Goal: Task Accomplishment & Management: Use online tool/utility

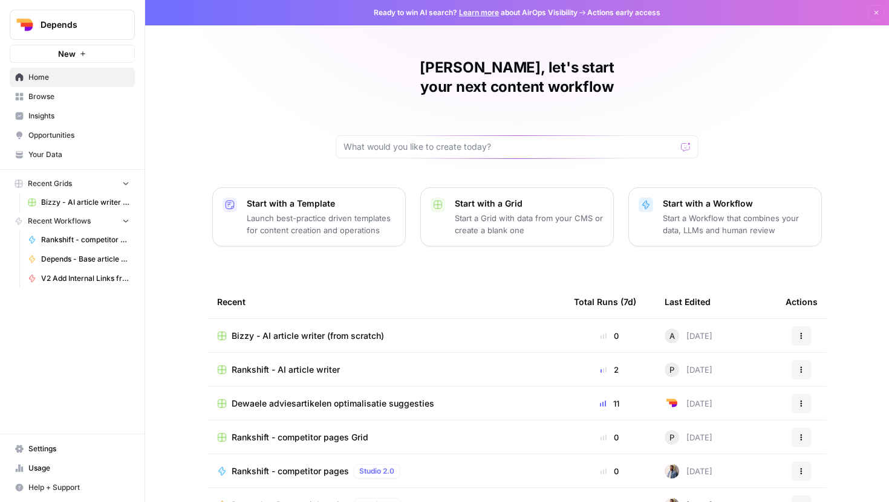
click at [64, 97] on span "Browse" at bounding box center [78, 96] width 101 height 11
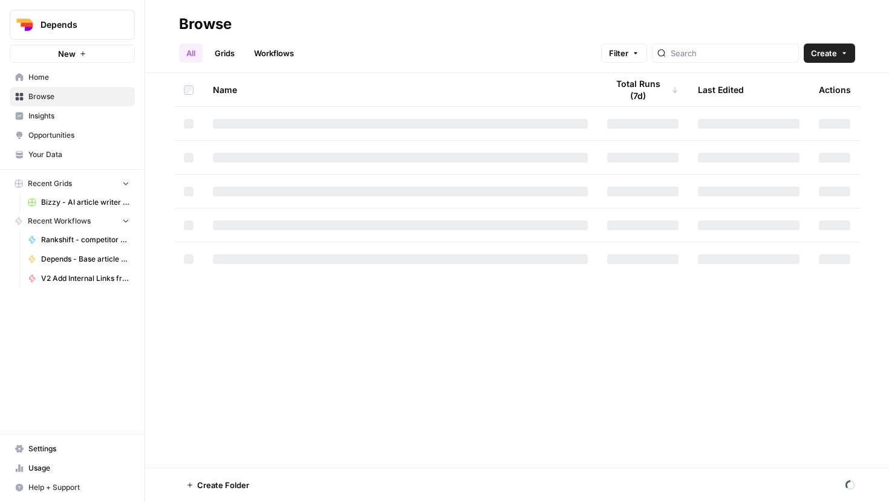
click at [91, 79] on span "Home" at bounding box center [78, 77] width 101 height 11
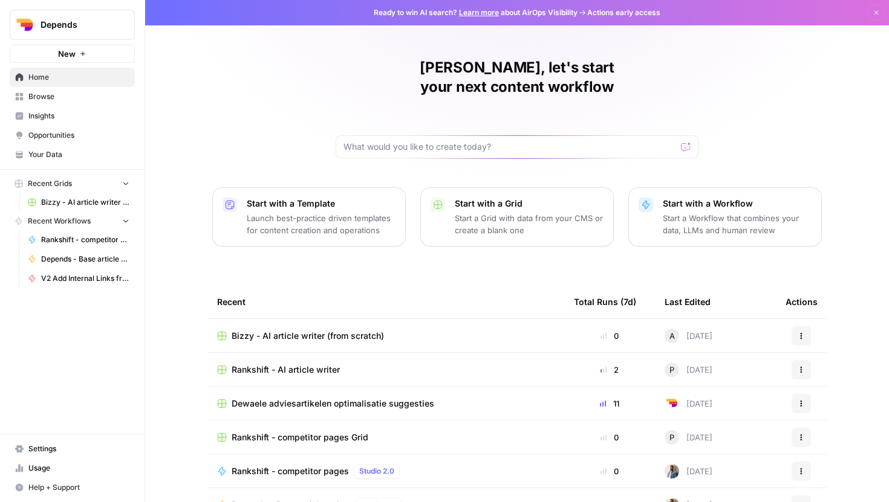
click at [330, 330] on span "Bizzy - AI article writer (from scratch)" at bounding box center [308, 336] width 152 height 12
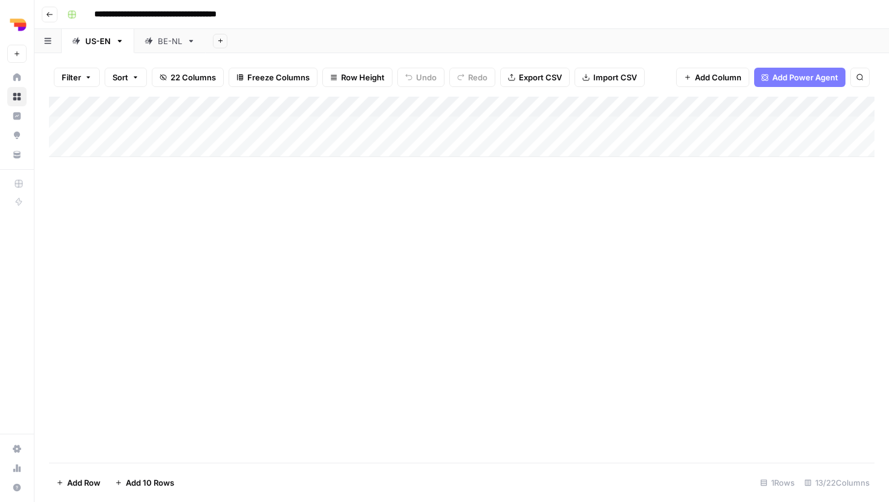
click at [170, 142] on div "Add Column" at bounding box center [461, 127] width 825 height 60
type textarea "**********"
click at [325, 141] on div "Add Column" at bounding box center [461, 137] width 825 height 81
click at [185, 141] on div "Add Column" at bounding box center [461, 137] width 825 height 81
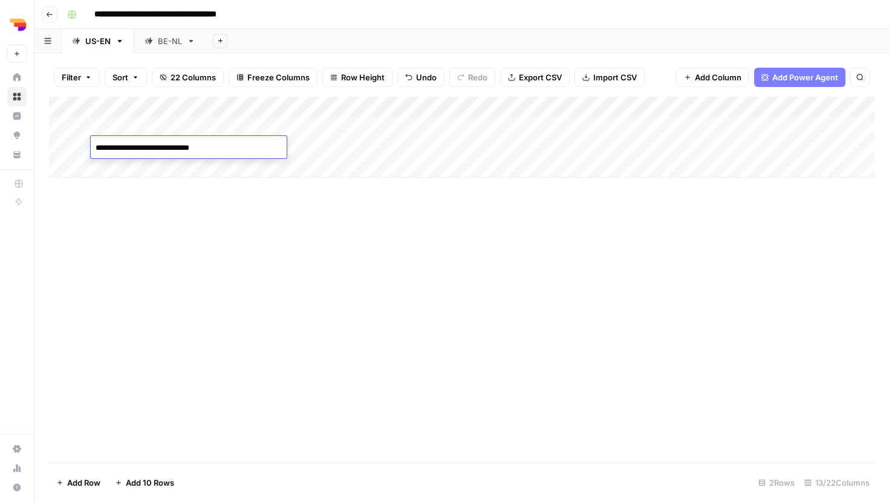
click at [185, 141] on textarea "**********" at bounding box center [189, 148] width 196 height 17
click at [226, 155] on textarea "**********" at bounding box center [212, 154] width 242 height 29
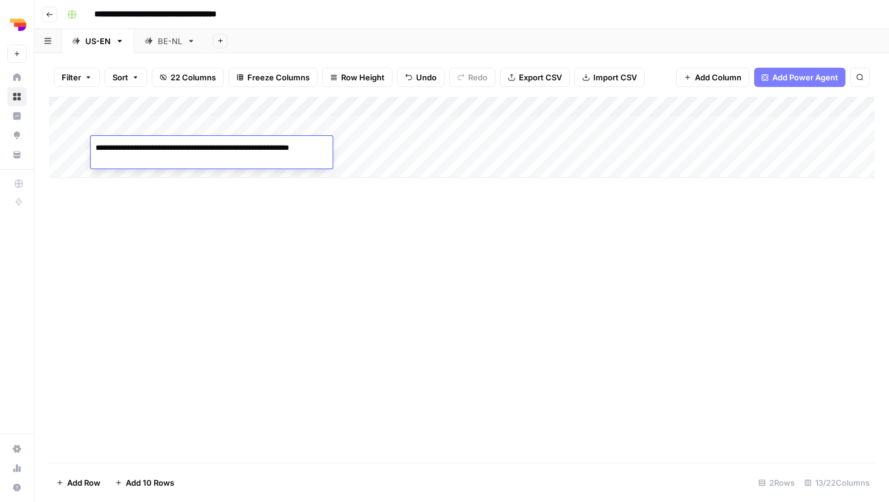
paste textarea "******"
type textarea "**********"
click at [216, 204] on div "Add Column" at bounding box center [461, 280] width 825 height 366
click at [295, 152] on div "Add Column" at bounding box center [461, 137] width 825 height 81
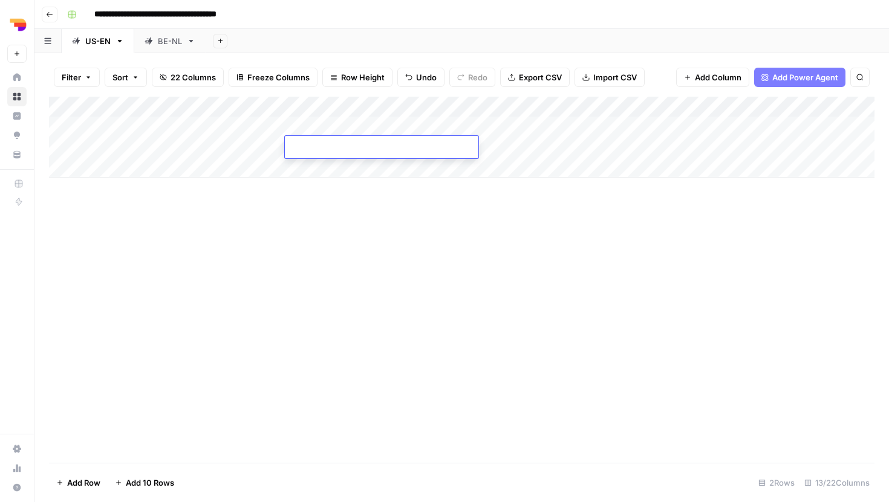
click at [295, 152] on textarea at bounding box center [381, 148] width 193 height 17
drag, startPoint x: 325, startPoint y: 149, endPoint x: 257, endPoint y: 149, distance: 67.7
click at [257, 149] on body "**********" at bounding box center [444, 251] width 889 height 502
type textarea "**********"
click at [304, 252] on div "Add Column" at bounding box center [461, 280] width 825 height 366
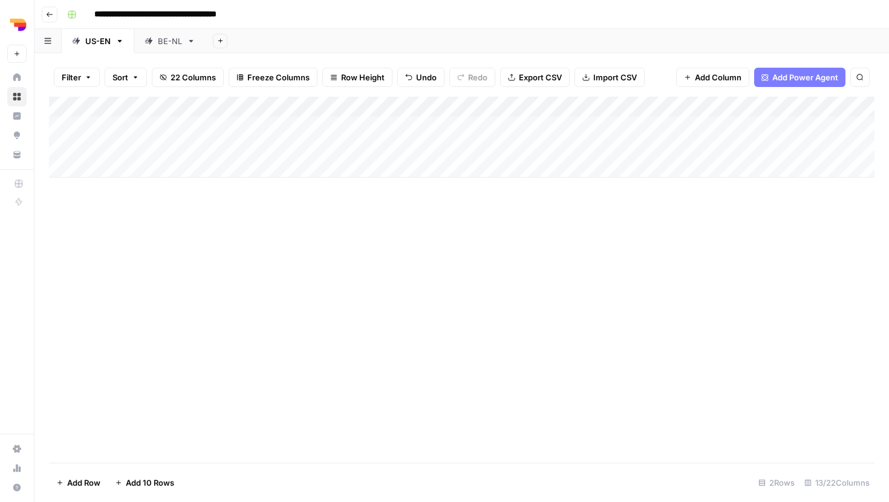
click at [409, 150] on div "Add Column" at bounding box center [461, 137] width 825 height 81
type textarea "****"
click at [483, 247] on div "Add Column" at bounding box center [461, 280] width 825 height 366
click at [549, 144] on div "Add Column" at bounding box center [461, 137] width 825 height 81
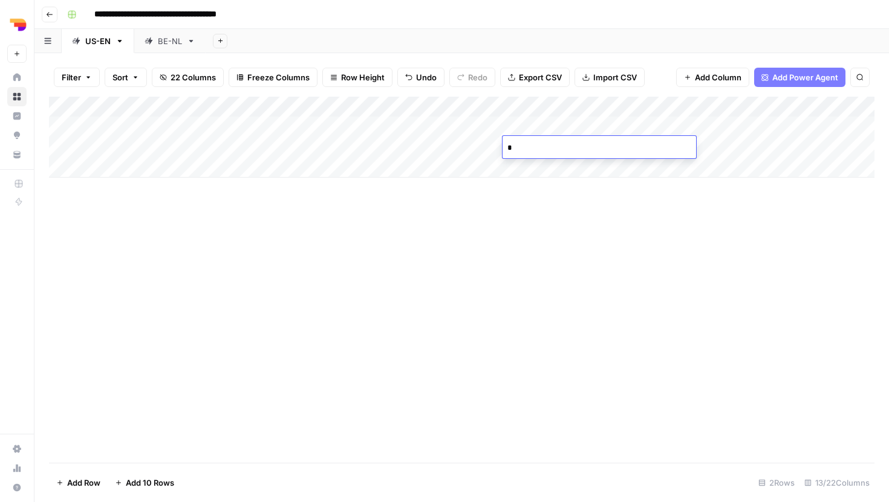
click at [709, 151] on div "Add Column" at bounding box center [461, 137] width 825 height 81
click at [731, 227] on div "Add Column" at bounding box center [461, 280] width 825 height 366
click at [757, 144] on div "Add Column" at bounding box center [461, 137] width 825 height 81
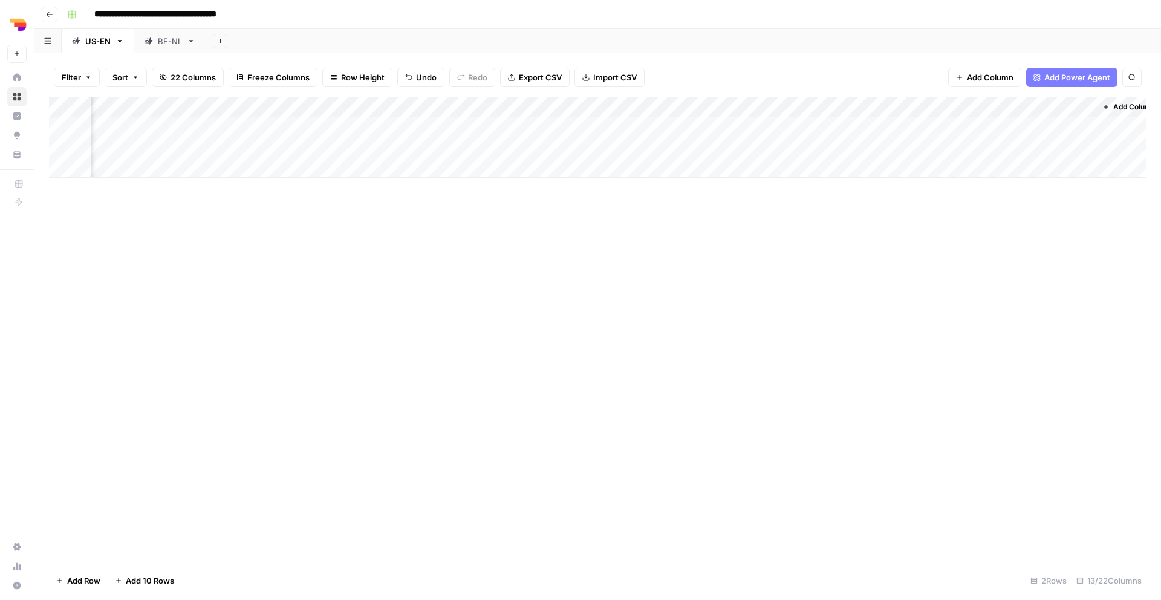
scroll to position [0, 513]
click at [888, 127] on div "Add Column" at bounding box center [597, 137] width 1097 height 81
click at [888, 128] on div "Add Column" at bounding box center [597, 137] width 1097 height 81
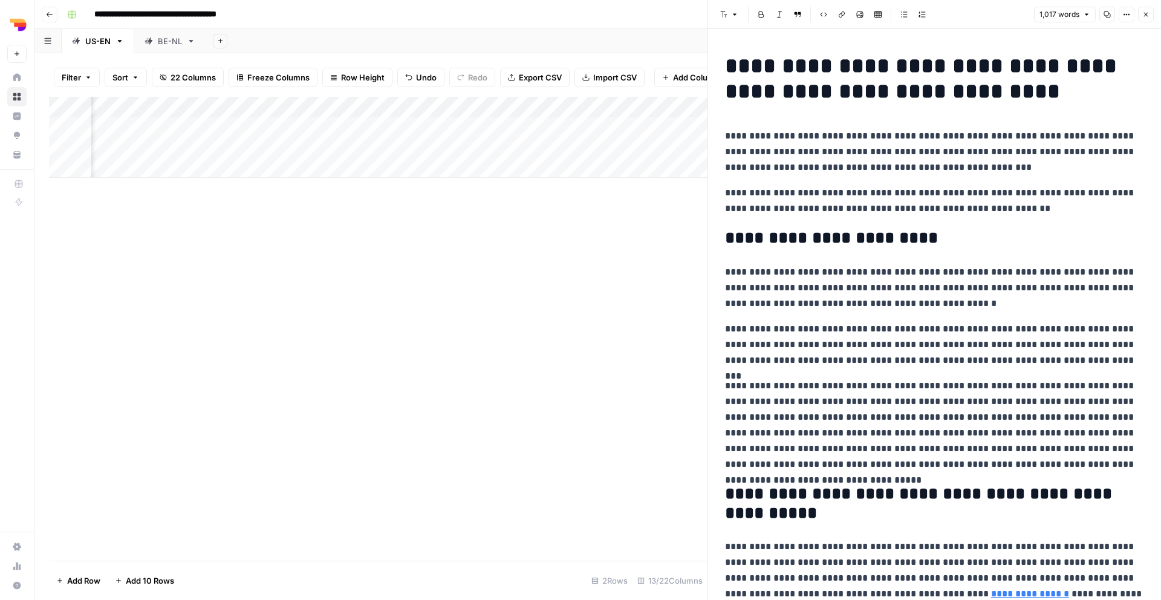
click at [612, 389] on div "Add Column" at bounding box center [378, 329] width 658 height 464
click at [233, 152] on div "Add Column" at bounding box center [378, 137] width 658 height 81
click at [345, 149] on div "Add Column" at bounding box center [378, 137] width 658 height 81
click at [421, 149] on div "Add Column" at bounding box center [378, 137] width 658 height 81
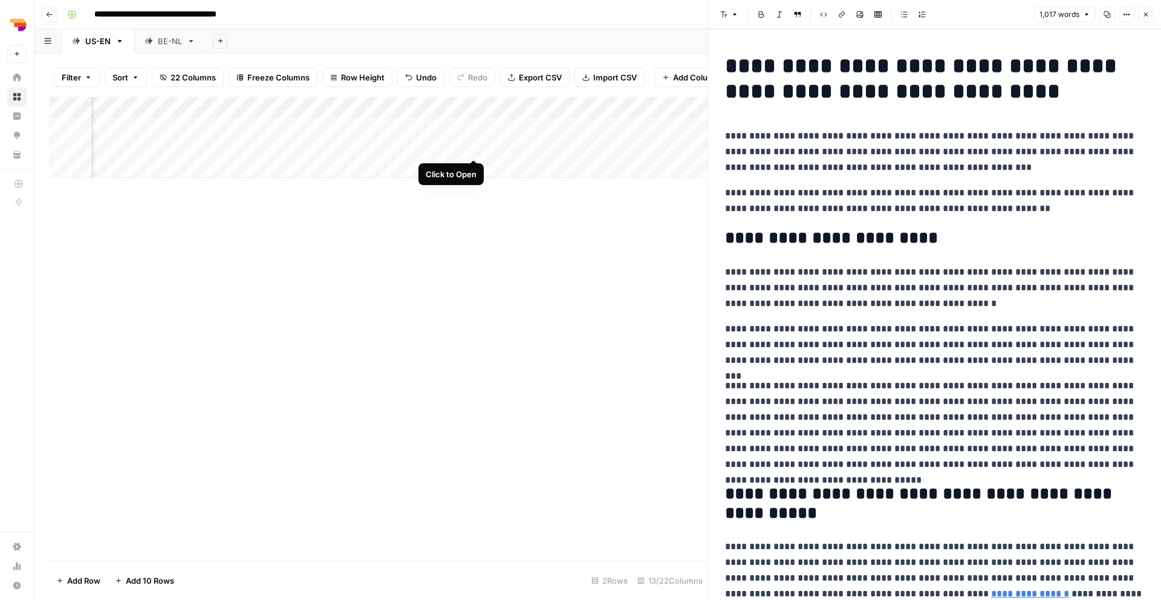
click at [475, 146] on div "Add Column" at bounding box center [378, 137] width 658 height 81
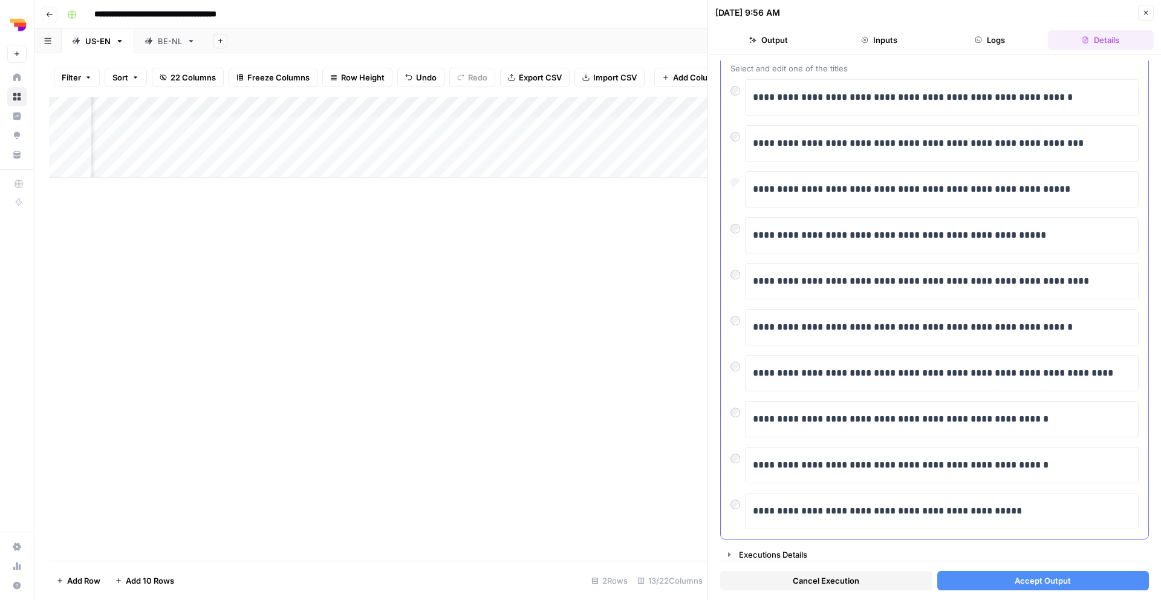
scroll to position [76, 0]
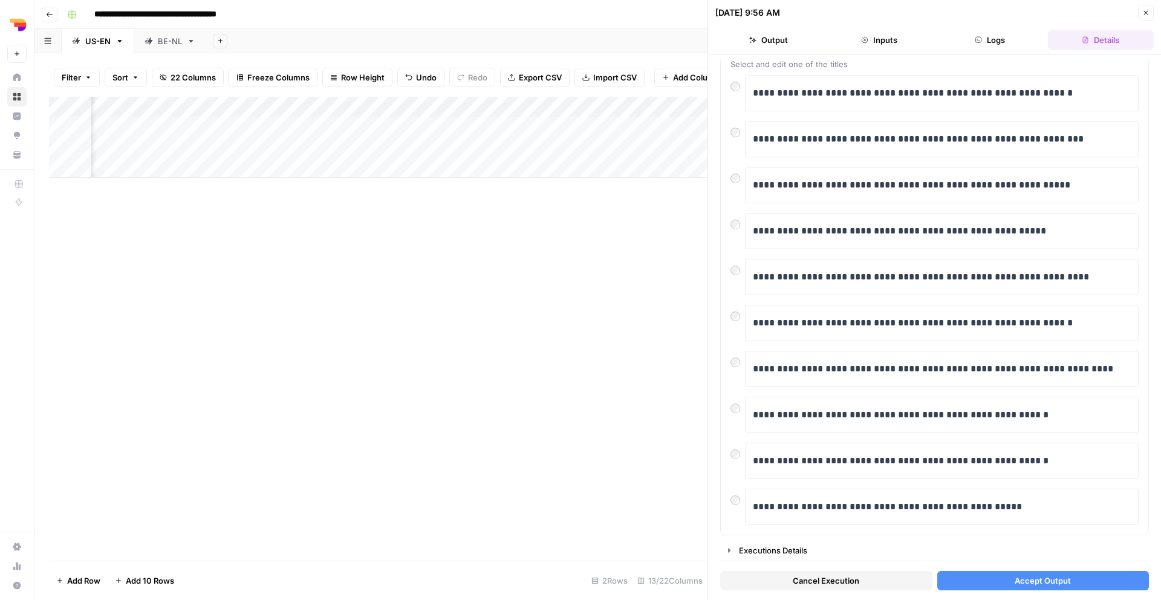
click at [888, 502] on button "Accept Output" at bounding box center [1043, 580] width 212 height 19
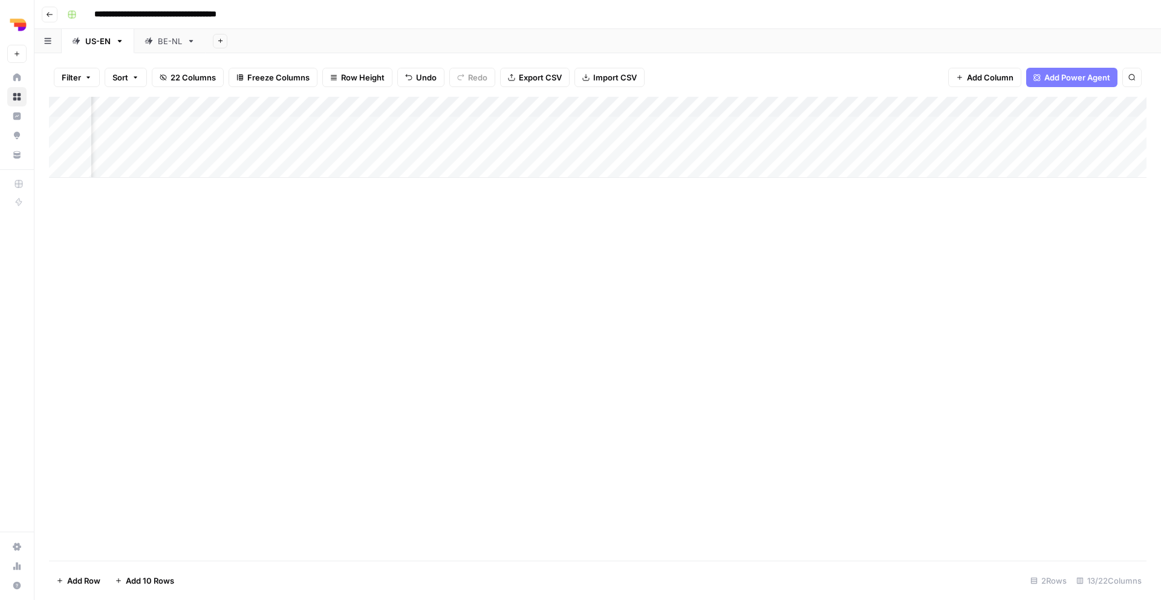
click at [474, 147] on div "Add Column" at bounding box center [597, 137] width 1097 height 81
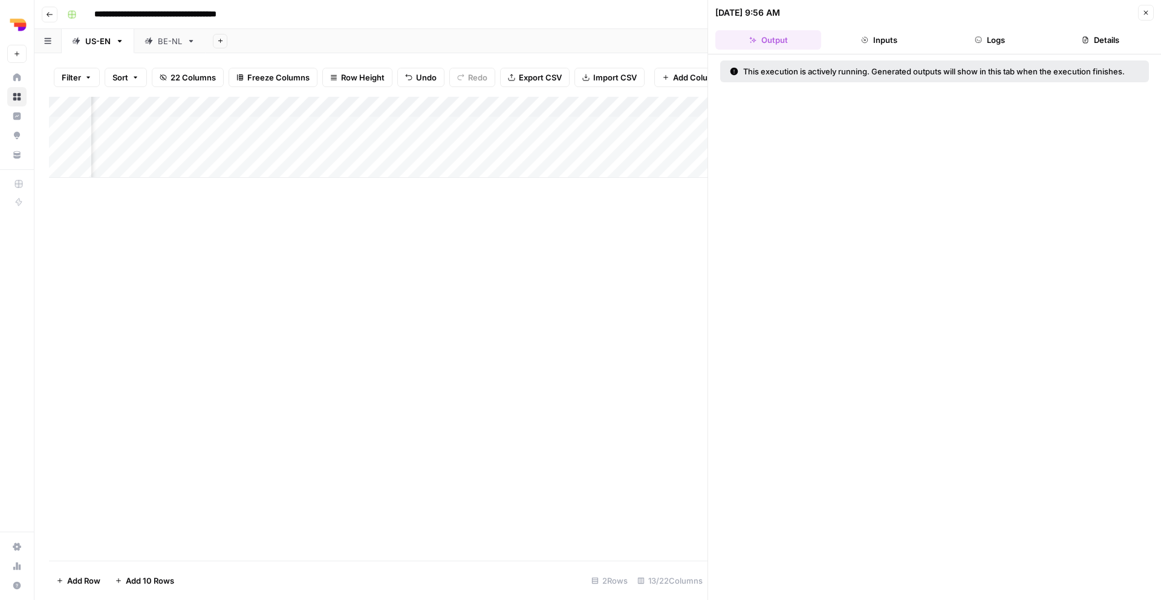
click at [654, 212] on div "Add Column" at bounding box center [378, 329] width 658 height 464
click at [888, 10] on icon "button" at bounding box center [1145, 12] width 7 height 7
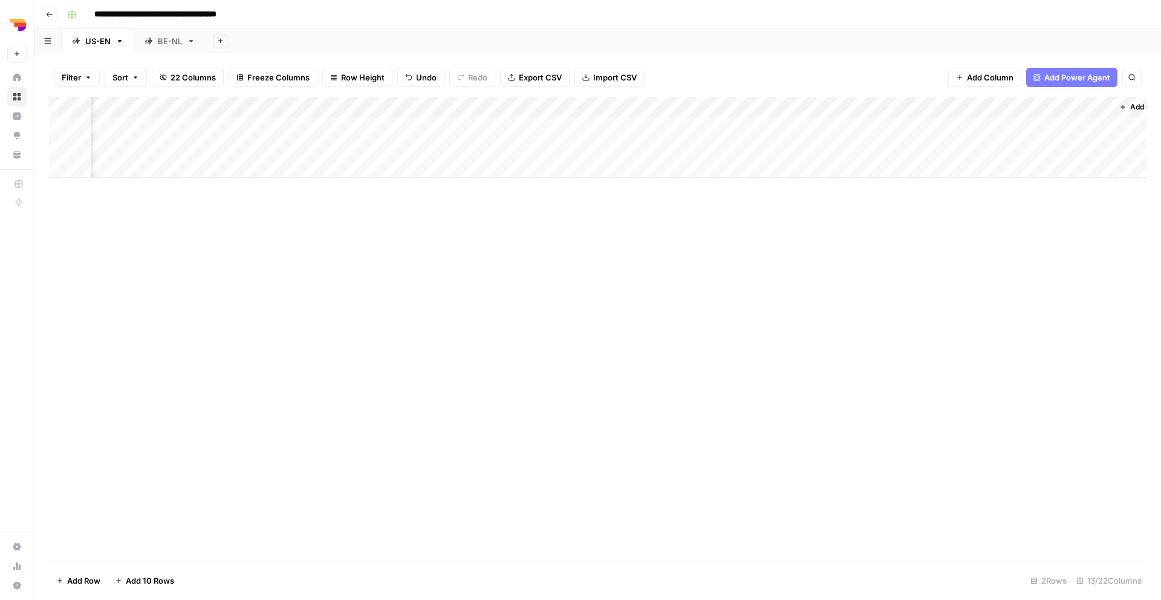
scroll to position [0, 513]
click at [888, 126] on div "Add Column" at bounding box center [597, 137] width 1097 height 81
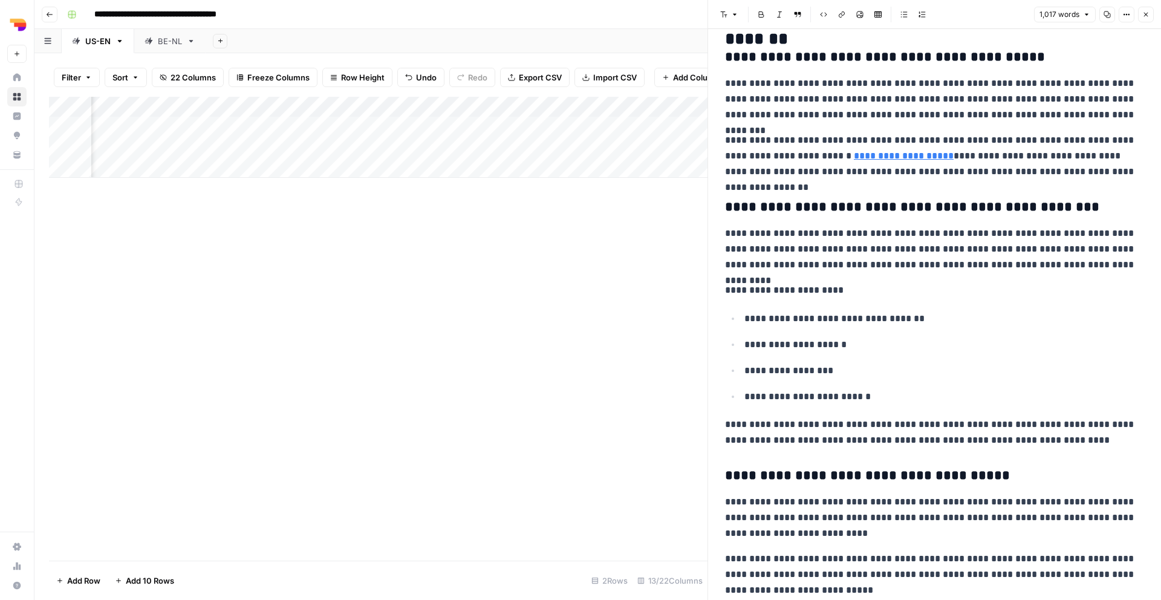
scroll to position [734, 0]
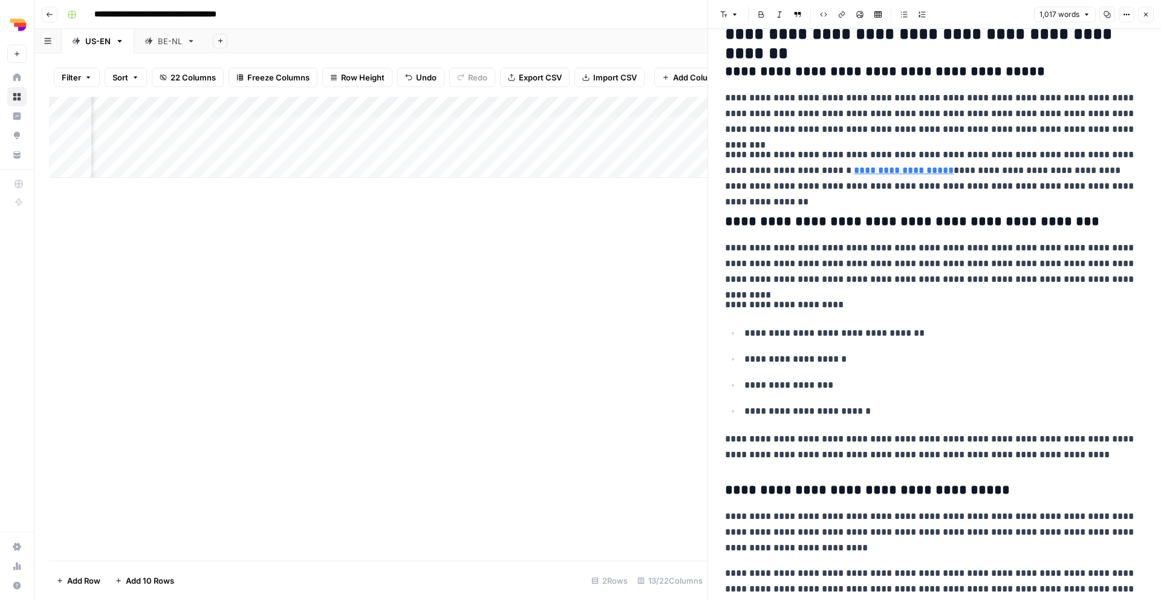
click at [876, 170] on link "**********" at bounding box center [904, 170] width 100 height 9
click at [871, 174] on link "**********" at bounding box center [904, 170] width 100 height 9
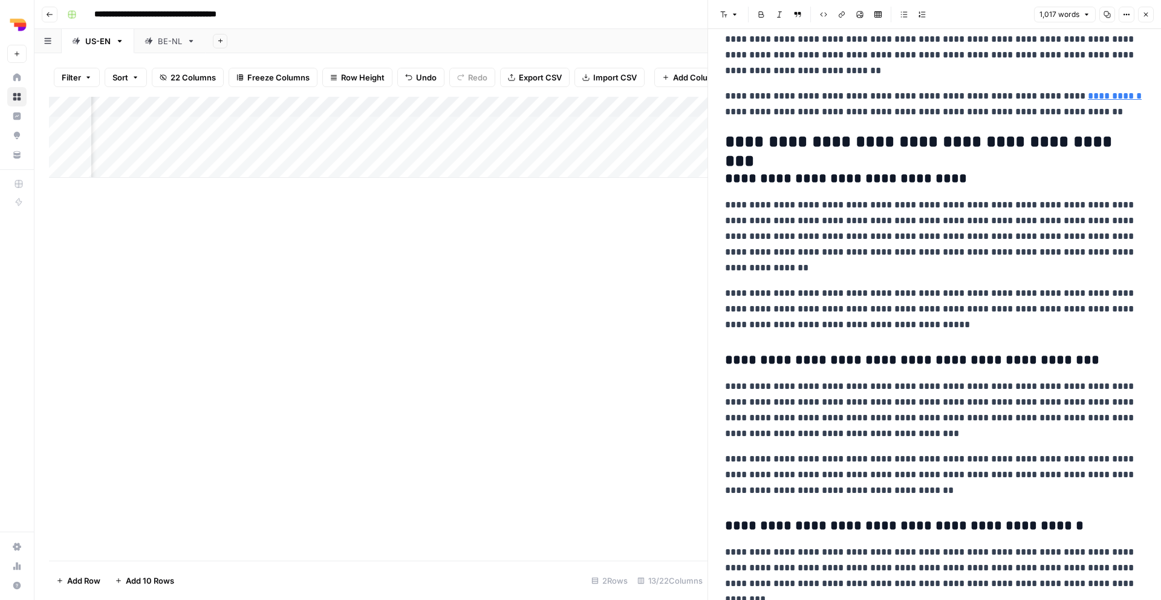
scroll to position [1644, 0]
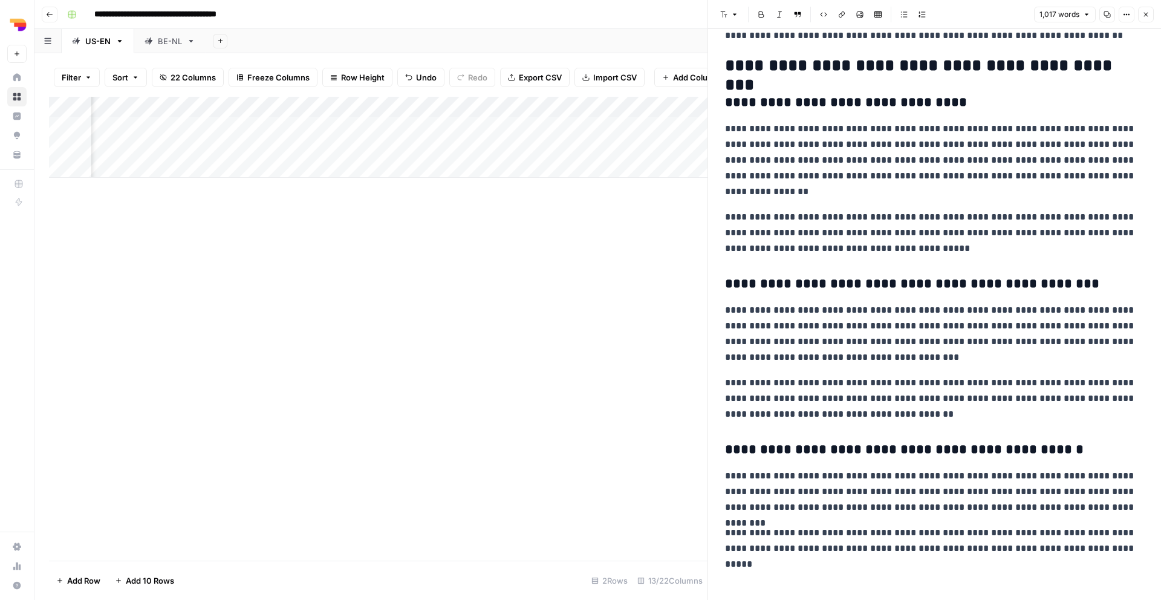
click at [570, 285] on div "Add Column" at bounding box center [378, 329] width 658 height 464
click at [888, 10] on button "Close" at bounding box center [1146, 15] width 16 height 16
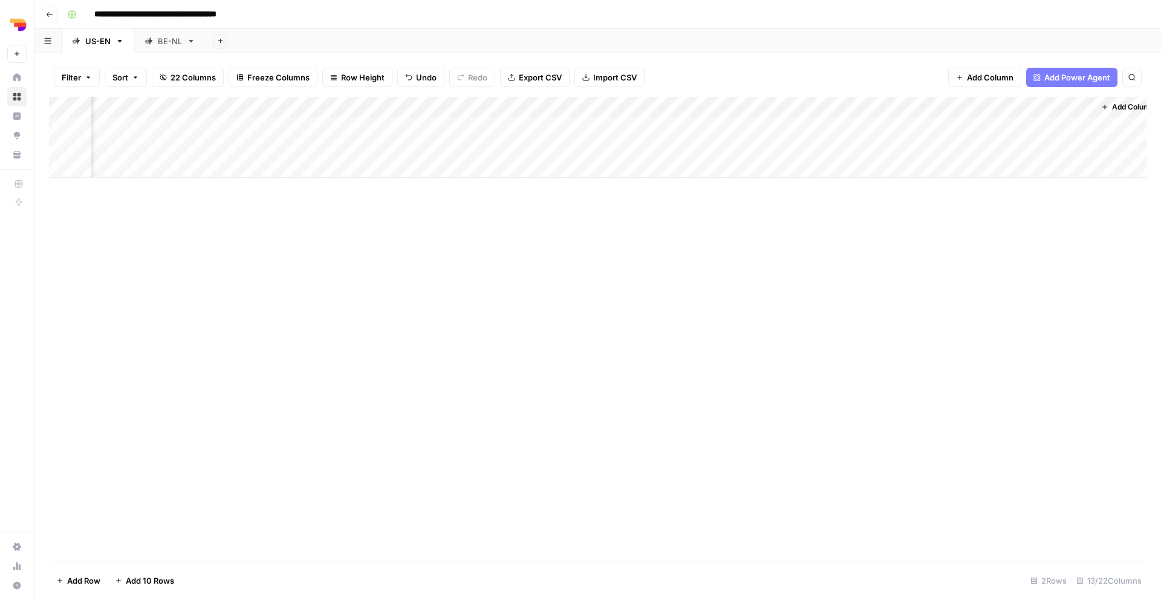
scroll to position [0, 498]
click at [303, 148] on div "Add Column" at bounding box center [597, 137] width 1097 height 81
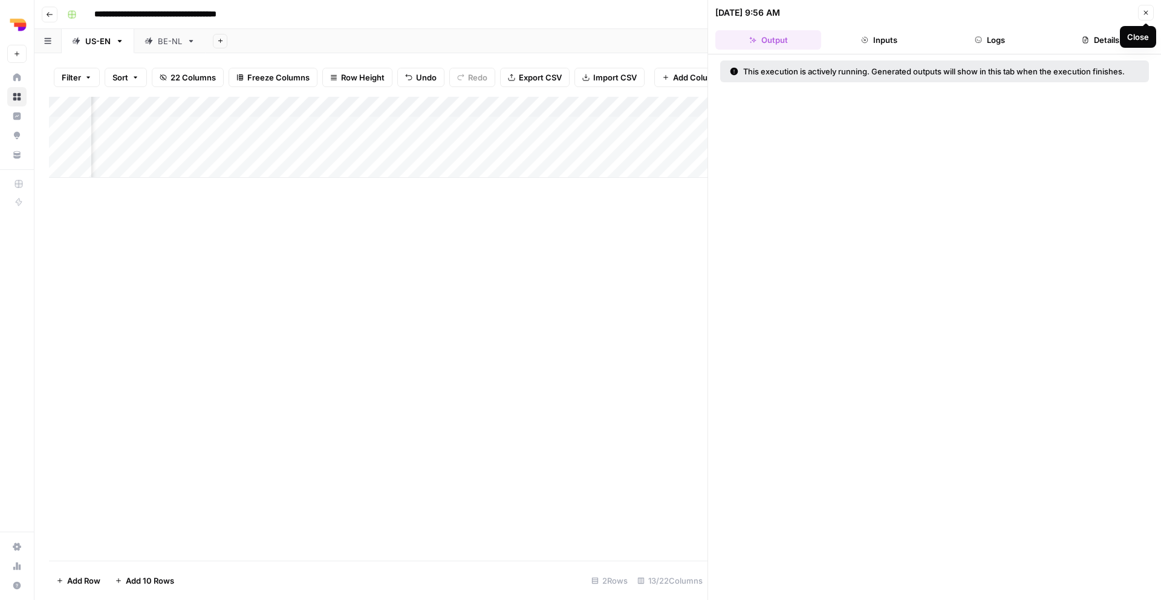
click at [888, 13] on button "Close" at bounding box center [1146, 13] width 16 height 16
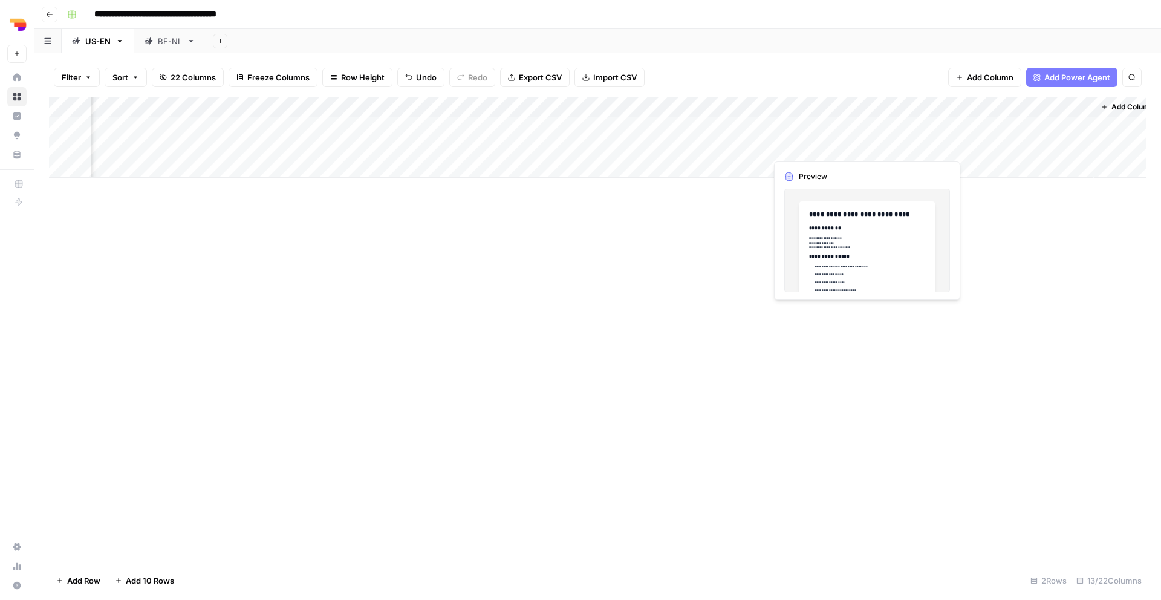
scroll to position [0, 513]
click at [229, 146] on div "Add Column" at bounding box center [597, 137] width 1097 height 81
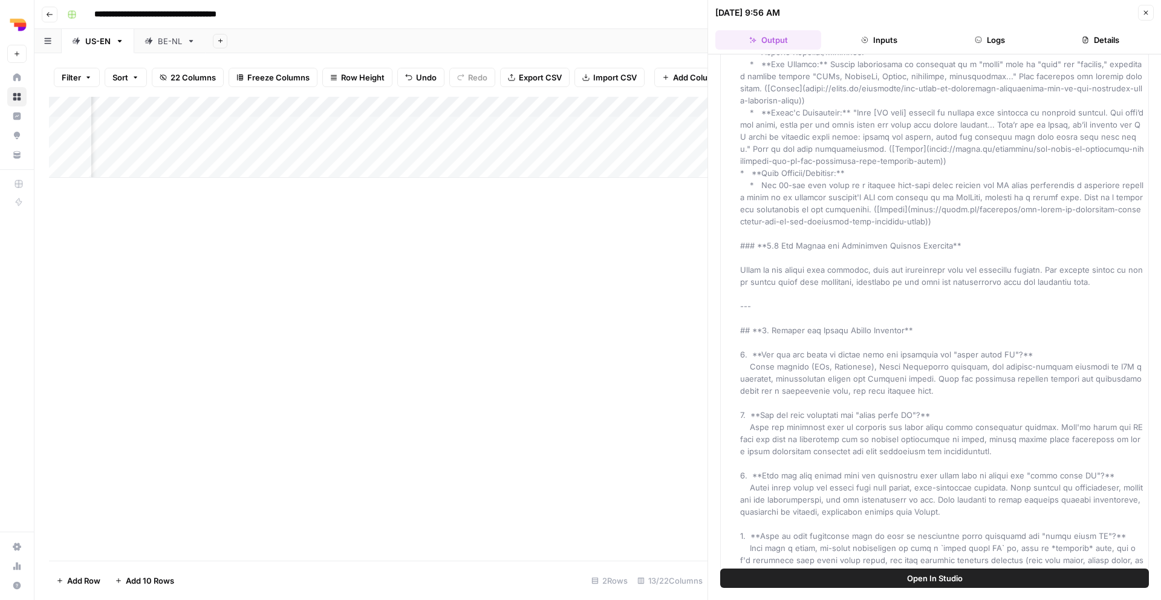
scroll to position [0, 952]
click at [474, 145] on div "Add Column" at bounding box center [378, 137] width 658 height 81
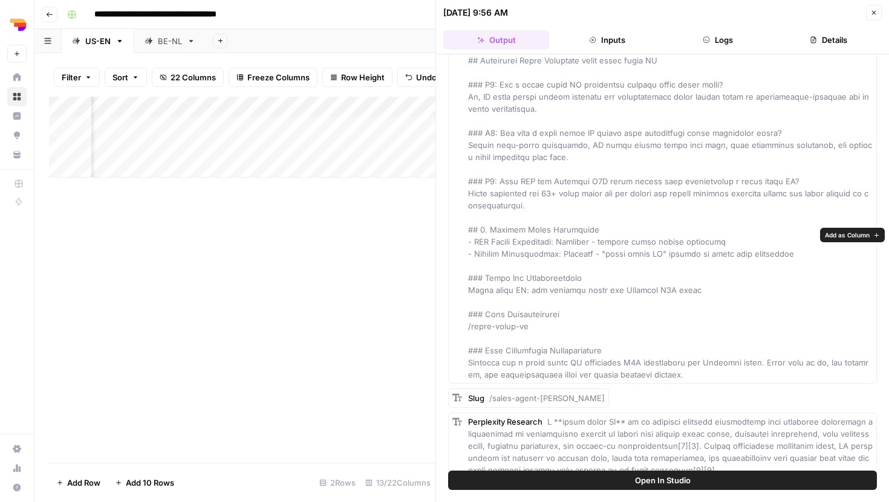
scroll to position [10551, 0]
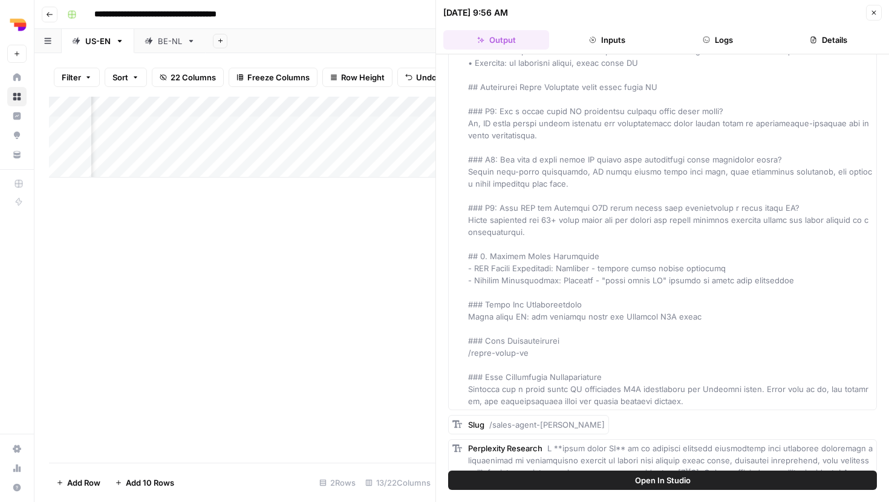
click at [314, 328] on div "Add Column" at bounding box center [242, 280] width 386 height 366
click at [874, 10] on icon "button" at bounding box center [873, 12] width 7 height 7
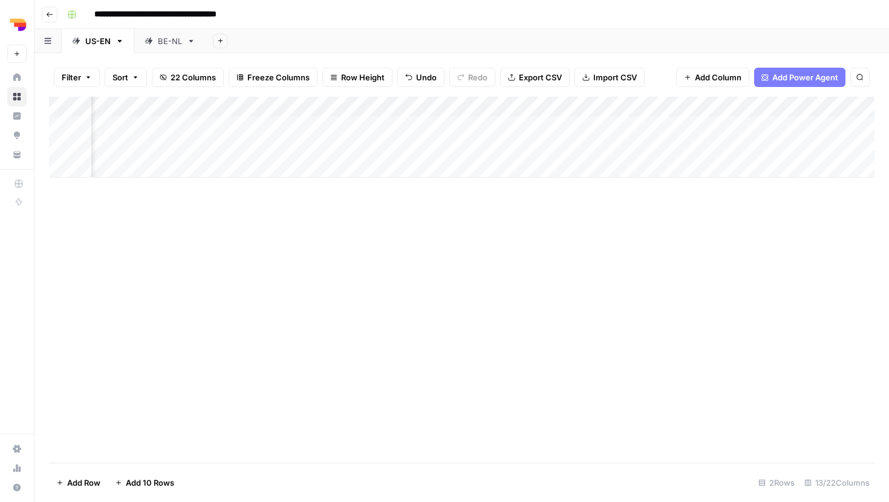
scroll to position [0, 581]
click at [223, 146] on div "Add Column" at bounding box center [461, 137] width 825 height 81
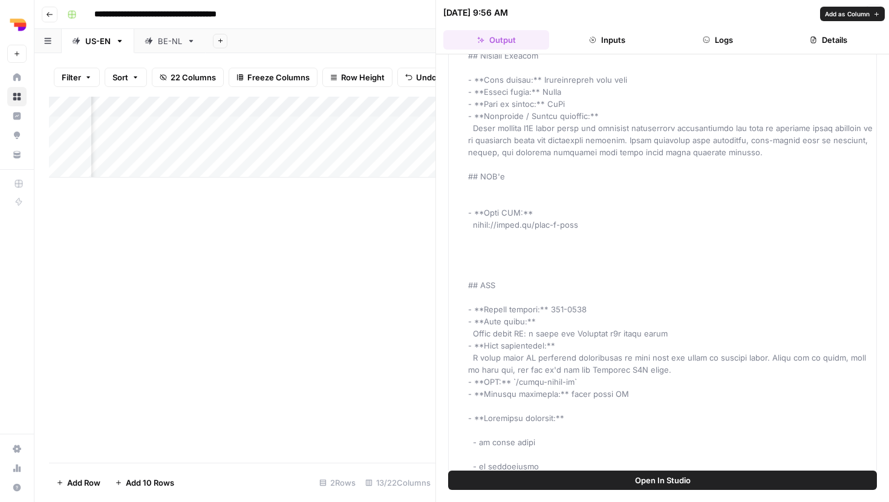
scroll to position [138, 0]
drag, startPoint x: 538, startPoint y: 305, endPoint x: 534, endPoint y: 347, distance: 42.5
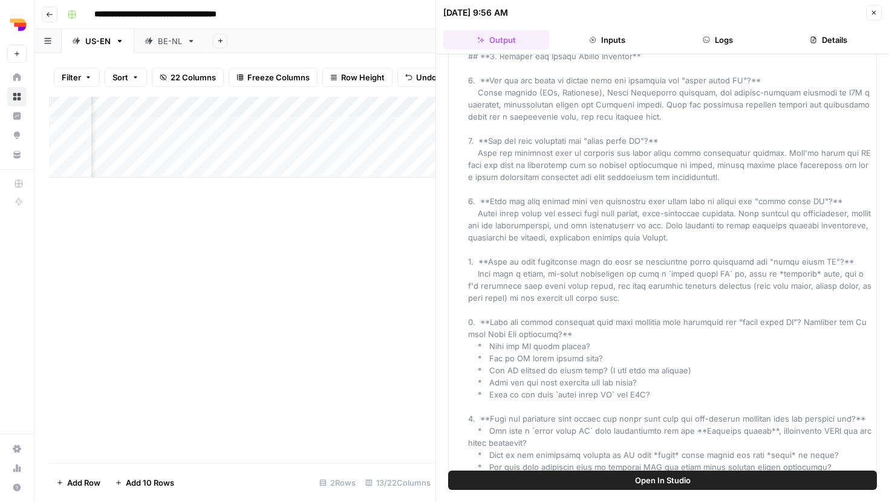
scroll to position [4879, 0]
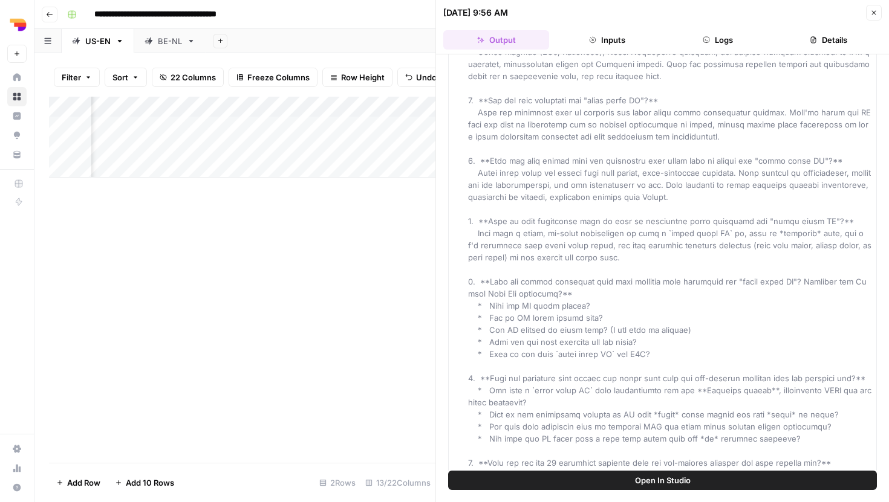
click at [239, 244] on div "Add Column" at bounding box center [242, 280] width 386 height 366
click at [870, 9] on icon "button" at bounding box center [873, 12] width 7 height 7
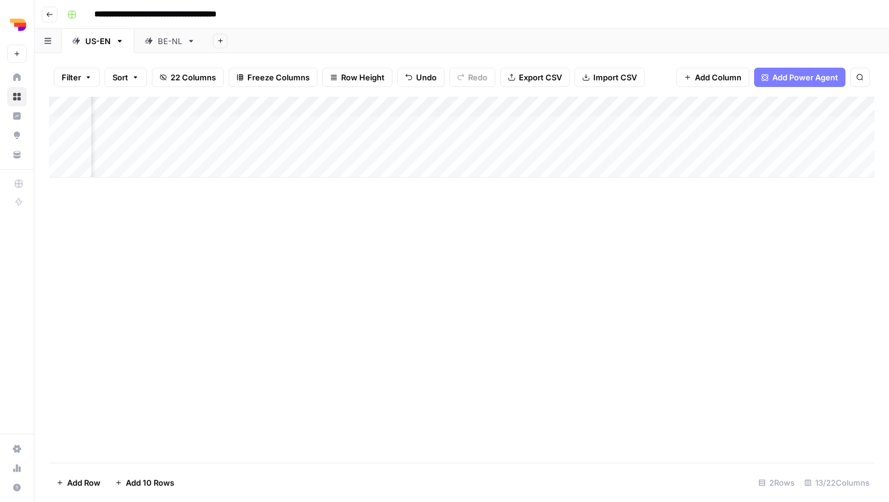
scroll to position [0, 723]
click at [696, 145] on div "Add Column" at bounding box center [461, 137] width 825 height 81
click at [733, 145] on div "Add Column" at bounding box center [461, 137] width 825 height 81
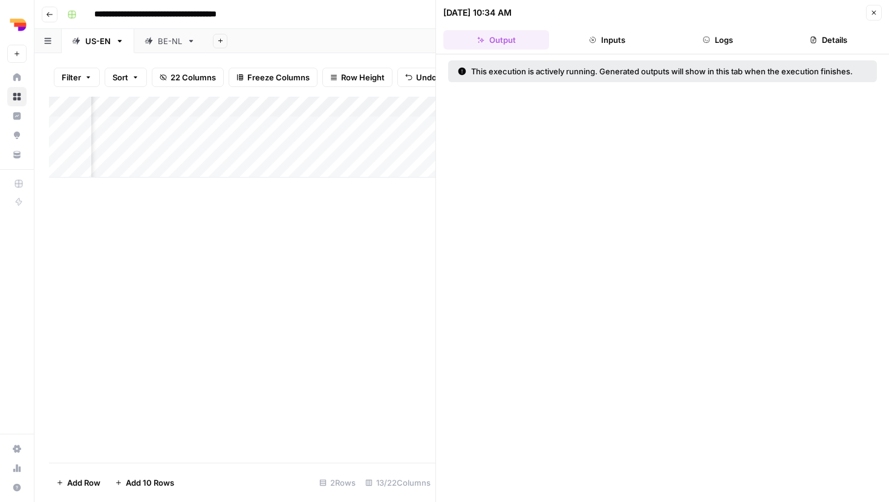
click at [873, 16] on icon "button" at bounding box center [873, 12] width 7 height 7
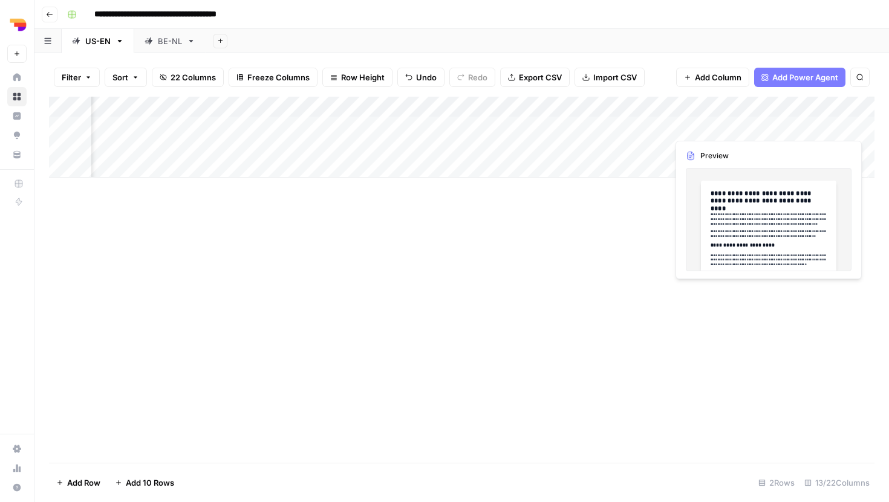
click at [824, 124] on div "Add Column" at bounding box center [461, 137] width 825 height 81
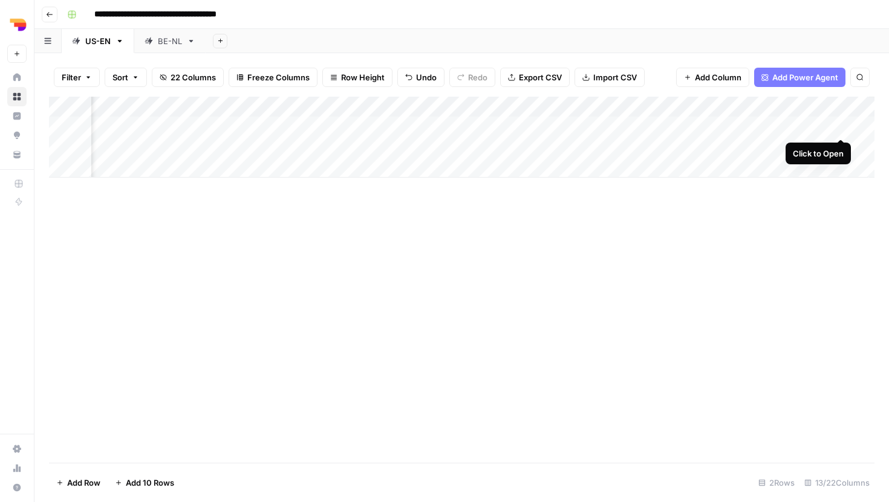
click at [843, 123] on div "Add Column" at bounding box center [461, 137] width 825 height 81
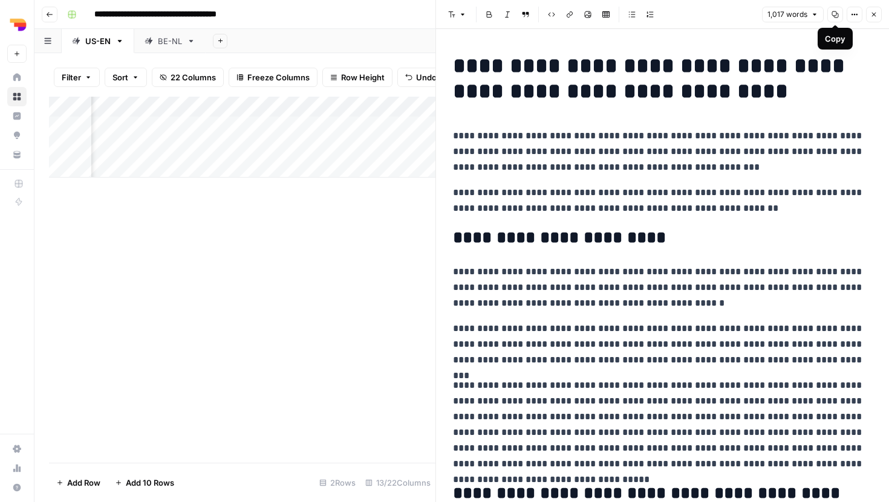
click at [833, 18] on icon "button" at bounding box center [834, 14] width 7 height 7
click at [210, 184] on div "Add Column" at bounding box center [242, 280] width 386 height 366
click at [871, 12] on icon "button" at bounding box center [873, 14] width 7 height 7
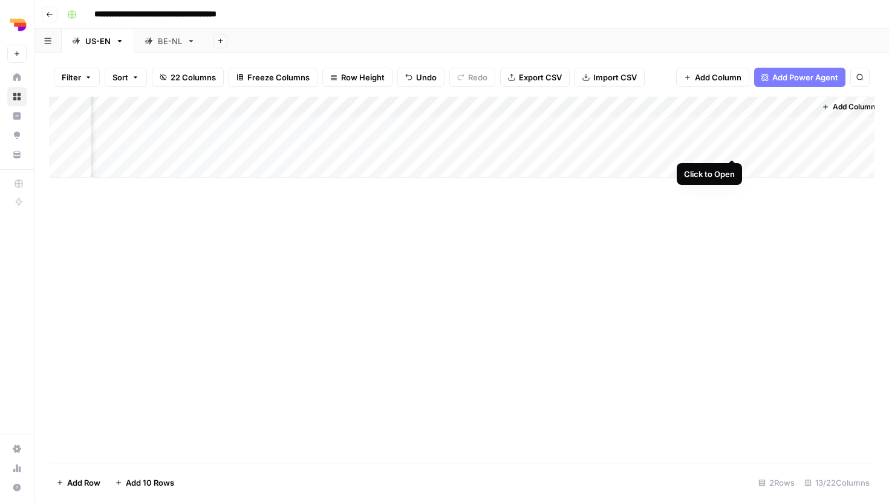
scroll to position [0, 785]
click at [669, 148] on div "Add Column" at bounding box center [461, 137] width 825 height 81
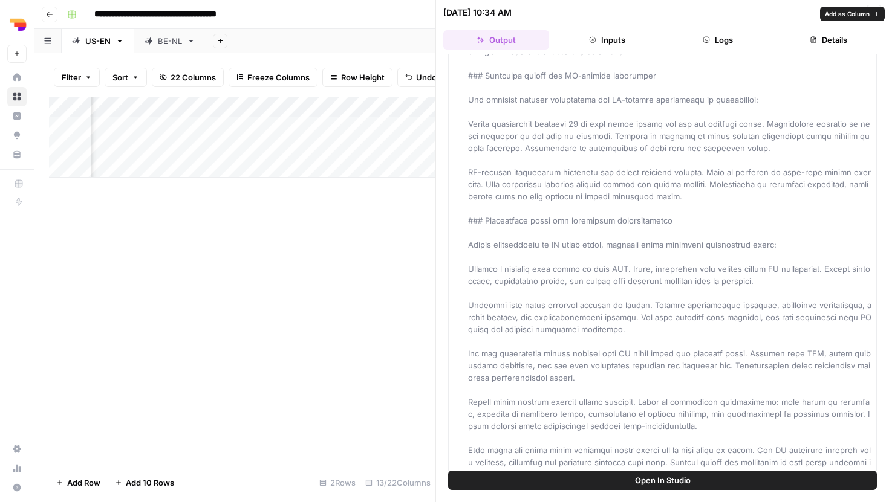
scroll to position [1671, 0]
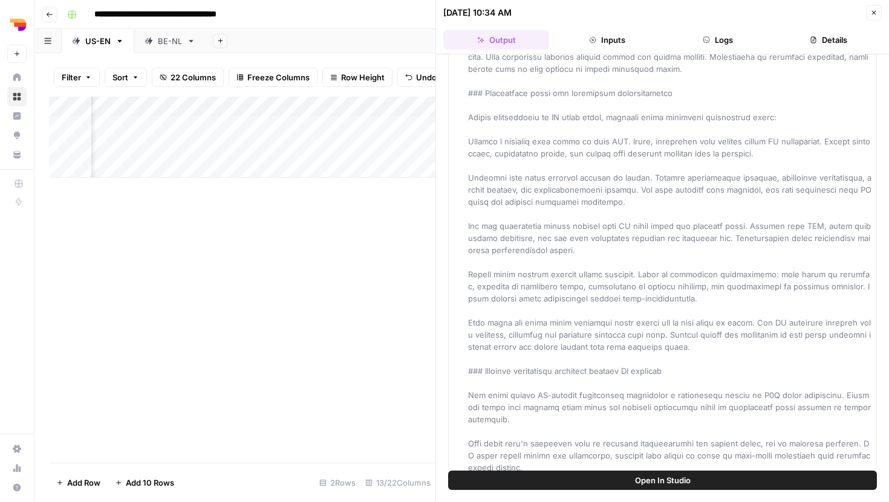
click at [632, 478] on button "Open In Studio" at bounding box center [662, 480] width 429 height 19
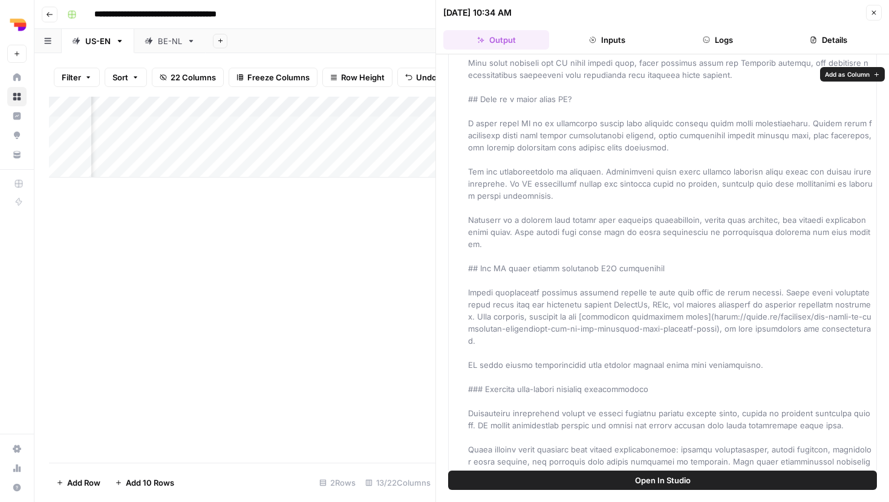
scroll to position [0, 0]
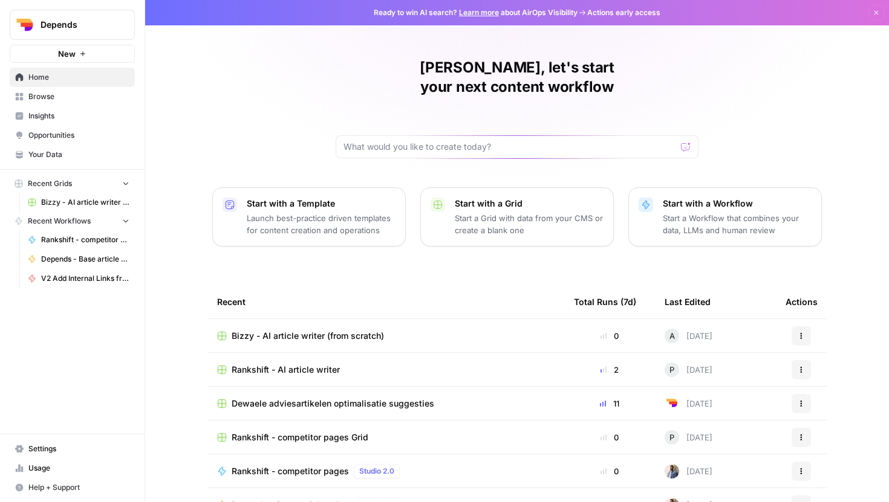
click at [322, 325] on td "Bizzy - AI article writer (from scratch)" at bounding box center [385, 335] width 357 height 33
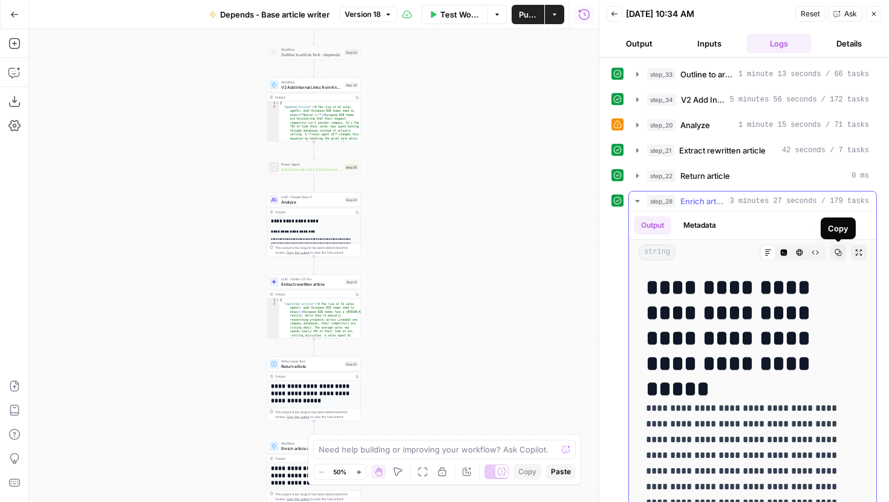
click at [837, 254] on icon "button" at bounding box center [837, 252] width 7 height 7
click at [7, 14] on button "Go Back" at bounding box center [15, 15] width 22 height 22
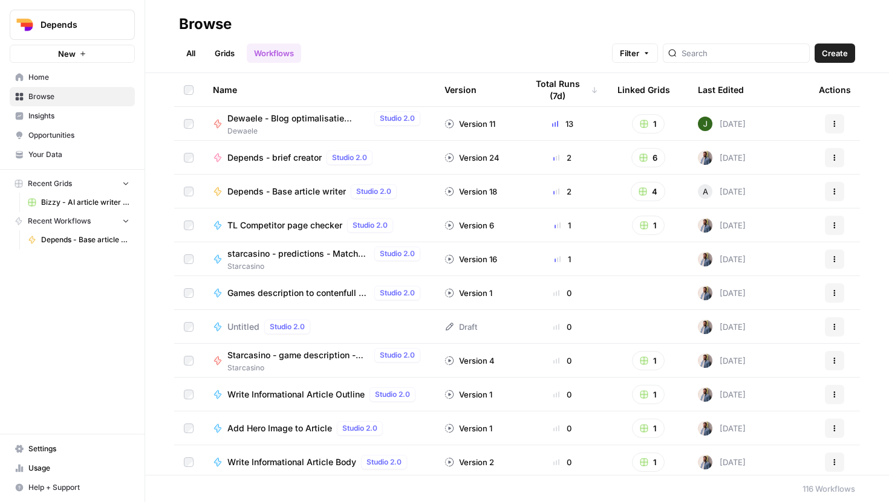
click at [193, 48] on link "All" at bounding box center [191, 53] width 24 height 19
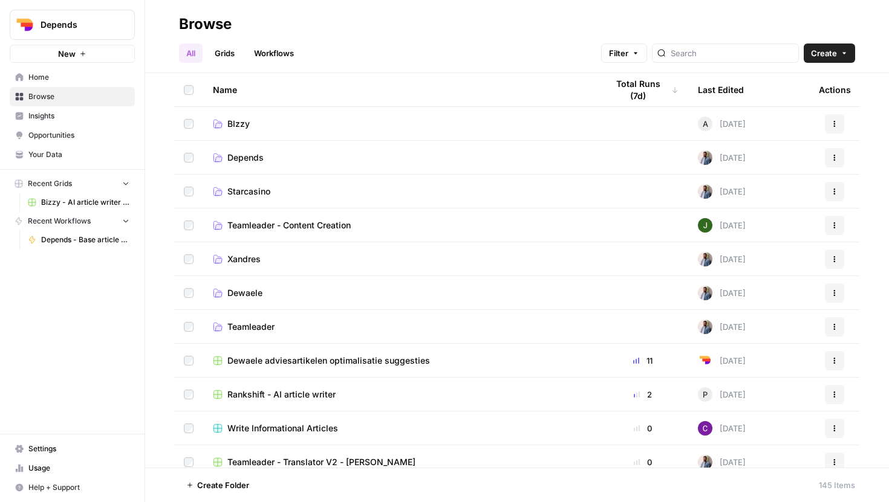
click at [274, 132] on td "BIzzy" at bounding box center [400, 123] width 394 height 33
click at [234, 124] on span "BIzzy" at bounding box center [238, 124] width 22 height 12
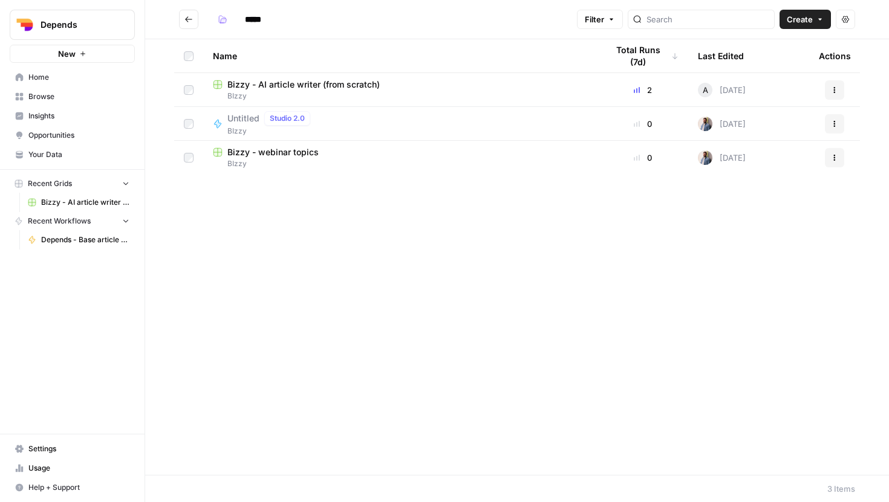
click at [269, 87] on span "Bizzy - AI article writer (from scratch)" at bounding box center [303, 85] width 152 height 12
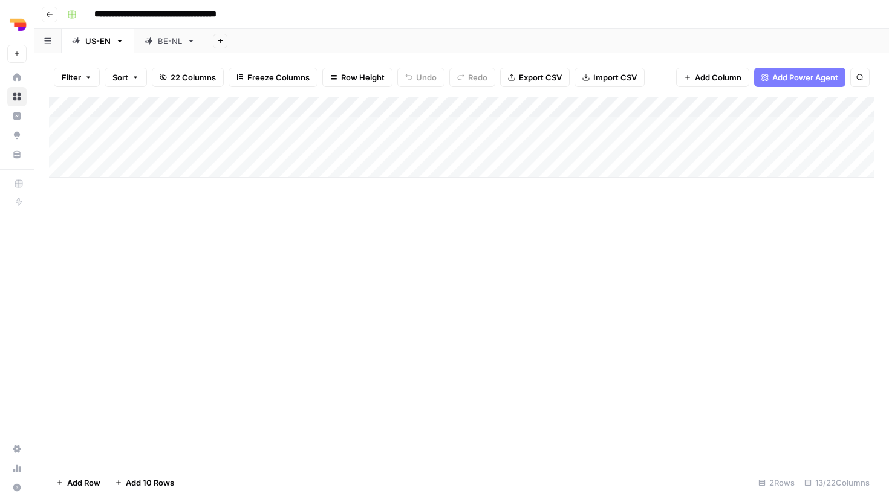
click at [226, 167] on div "Add Column" at bounding box center [461, 137] width 825 height 81
click at [152, 165] on div "Add Column" at bounding box center [461, 137] width 825 height 81
click at [207, 166] on div "Add Column" at bounding box center [461, 148] width 825 height 102
type textarea "**********"
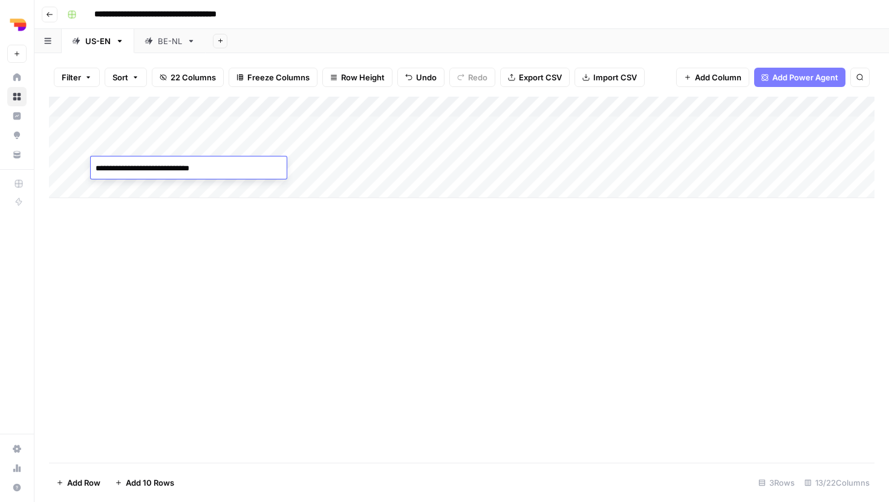
click at [200, 171] on textarea "**********" at bounding box center [189, 168] width 196 height 17
click at [304, 171] on div "Add Column" at bounding box center [461, 148] width 825 height 102
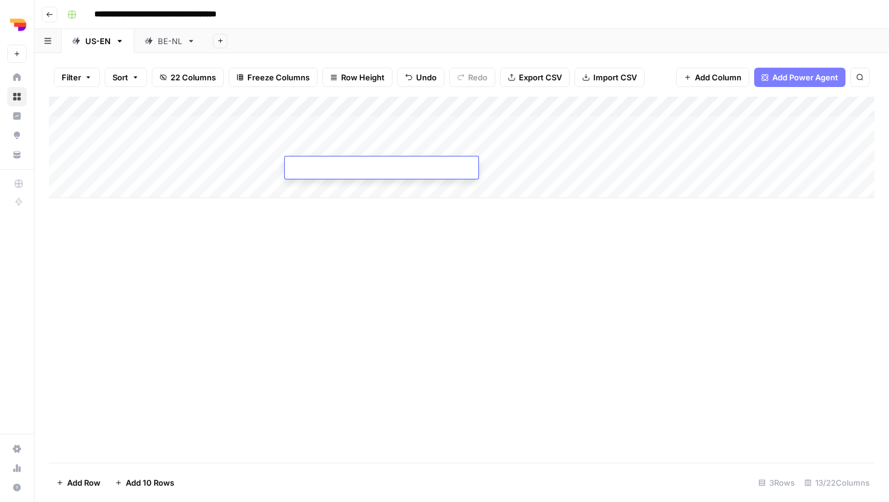
click at [304, 171] on textarea at bounding box center [381, 168] width 193 height 17
type textarea "**********"
click at [500, 170] on div "Add Column" at bounding box center [461, 148] width 825 height 102
click at [476, 169] on div "Add Column" at bounding box center [461, 148] width 825 height 102
click at [476, 169] on textarea at bounding box center [490, 168] width 193 height 17
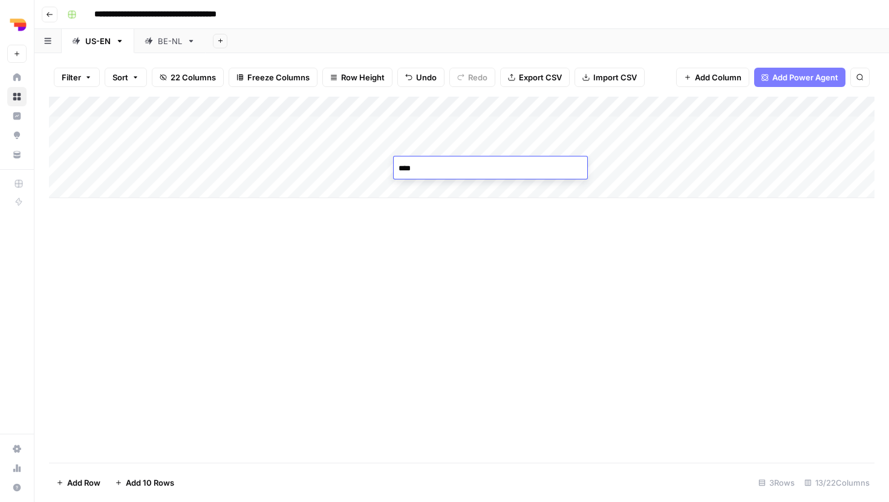
type textarea "****"
click at [349, 230] on div "Add Column" at bounding box center [461, 280] width 825 height 366
click at [573, 163] on div "Add Column" at bounding box center [461, 148] width 825 height 102
click at [570, 163] on div "Add Column" at bounding box center [461, 148] width 825 height 102
click at [222, 162] on div "Add Column" at bounding box center [461, 148] width 825 height 102
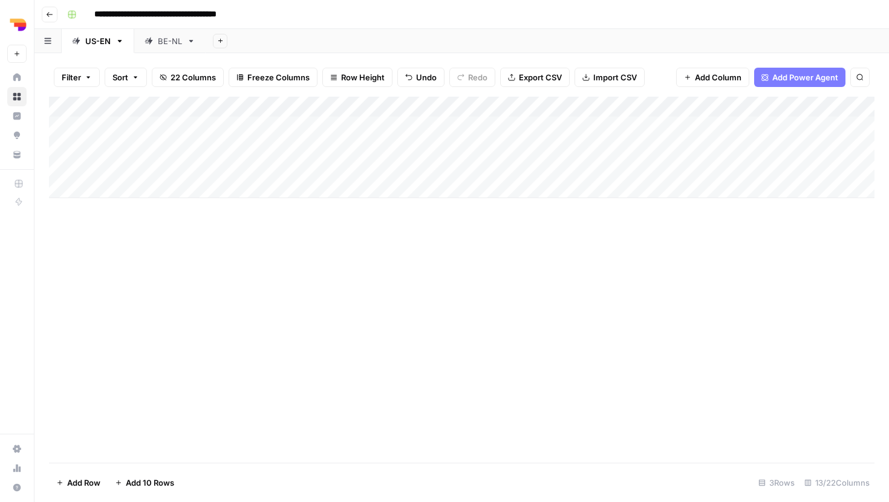
click at [229, 166] on div "Add Column" at bounding box center [461, 148] width 825 height 102
click at [229, 166] on textarea "**********" at bounding box center [189, 168] width 196 height 17
click at [238, 172] on textarea "**********" at bounding box center [189, 168] width 196 height 17
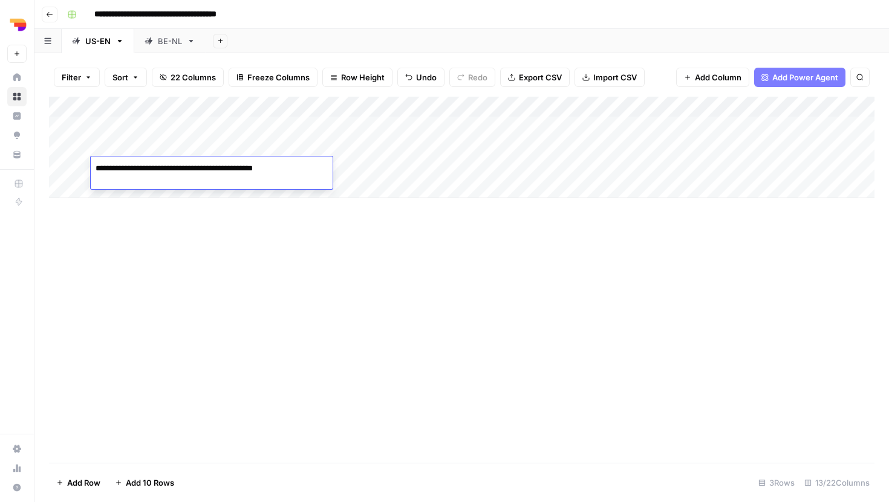
type textarea "**********"
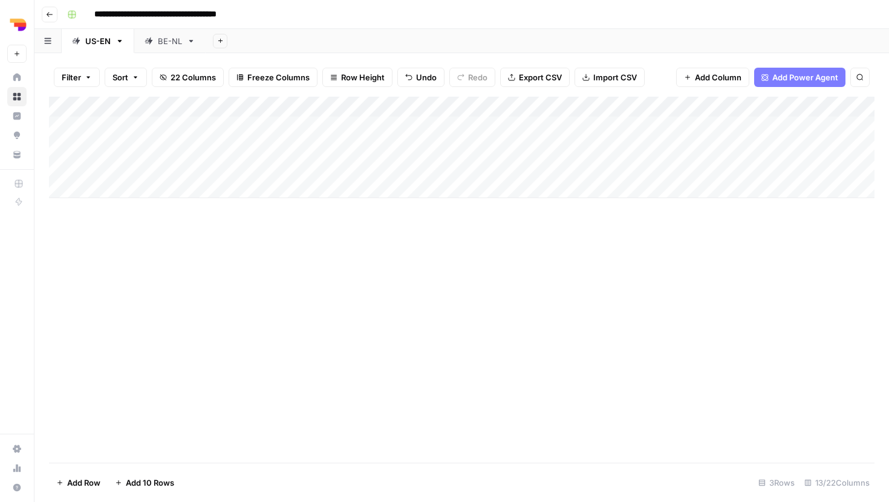
click at [539, 167] on div "Add Column" at bounding box center [461, 148] width 825 height 102
click at [657, 139] on div "Add Column" at bounding box center [461, 148] width 825 height 102
click at [662, 167] on div "Add Column" at bounding box center [461, 148] width 825 height 102
click at [705, 275] on div "Add Column" at bounding box center [461, 280] width 825 height 366
click at [766, 168] on div "Add Column" at bounding box center [461, 148] width 825 height 102
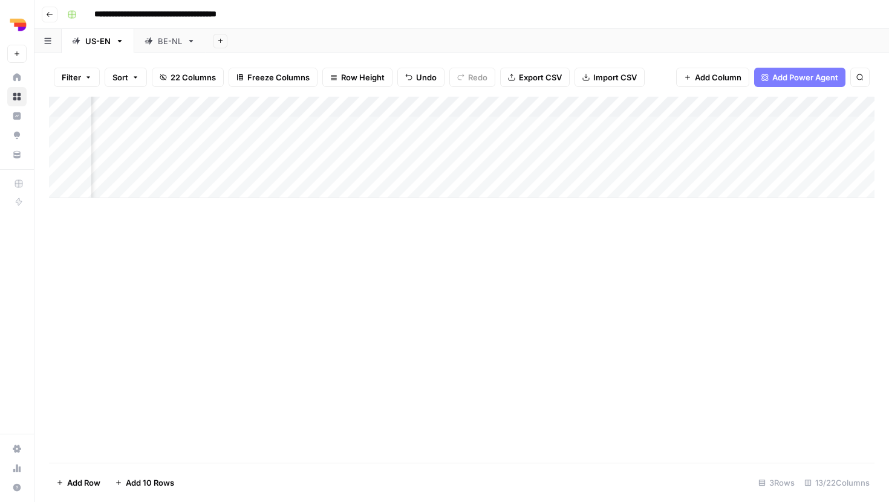
scroll to position [0, 380]
click at [415, 167] on div "Add Column" at bounding box center [461, 148] width 825 height 102
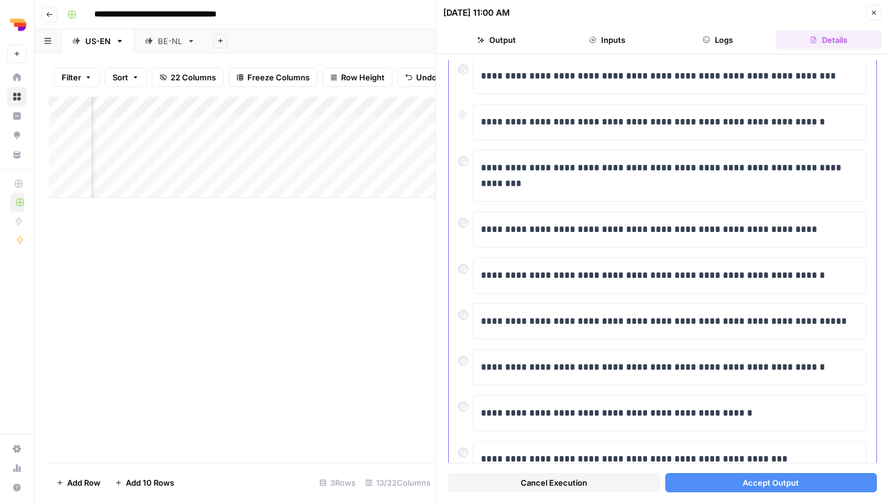
scroll to position [189, 0]
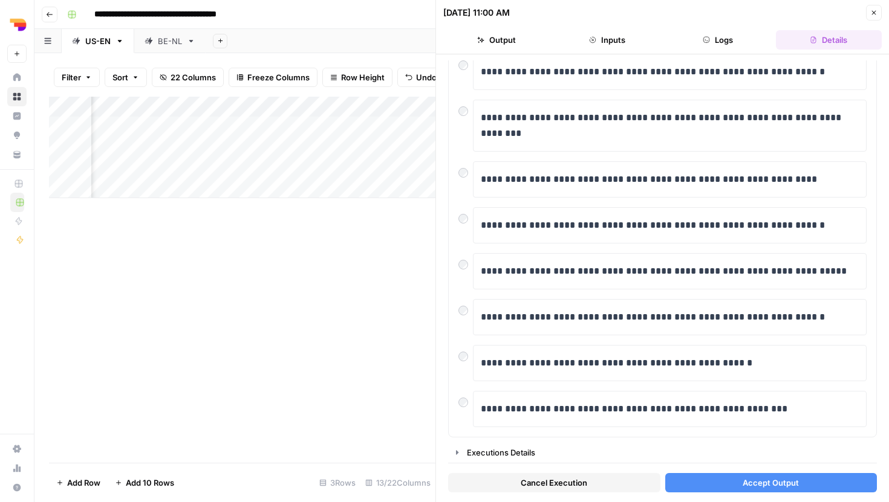
click at [718, 489] on button "Accept Output" at bounding box center [771, 482] width 212 height 19
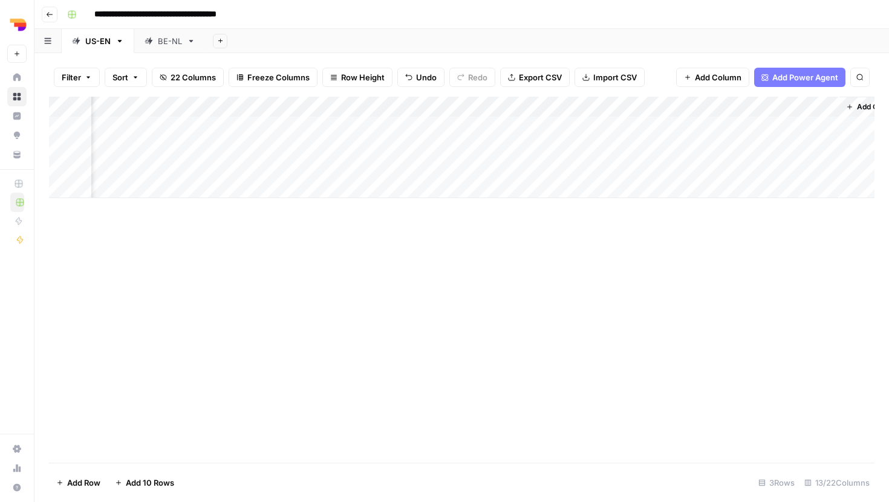
scroll to position [0, 785]
click at [640, 166] on div "Add Column" at bounding box center [461, 148] width 825 height 102
click at [598, 169] on div "Add Column" at bounding box center [461, 148] width 825 height 102
click at [544, 166] on div "Add Column" at bounding box center [461, 148] width 825 height 102
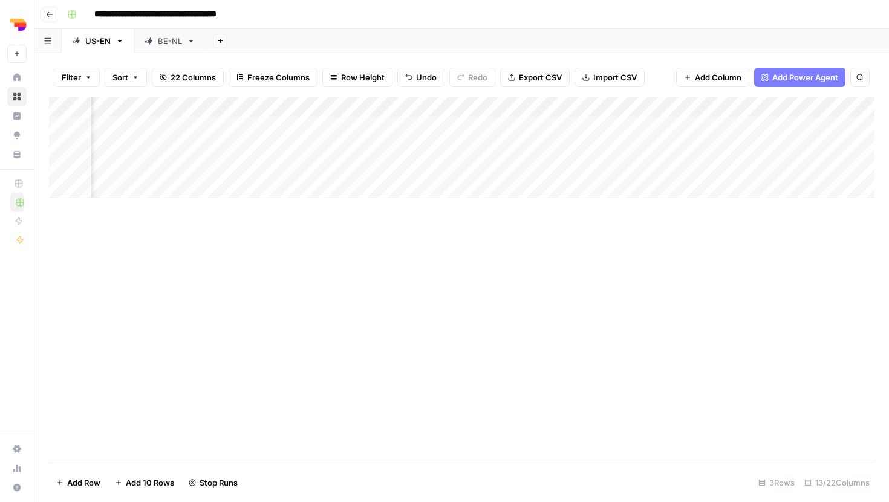
click at [544, 166] on div "Add Column" at bounding box center [461, 148] width 825 height 102
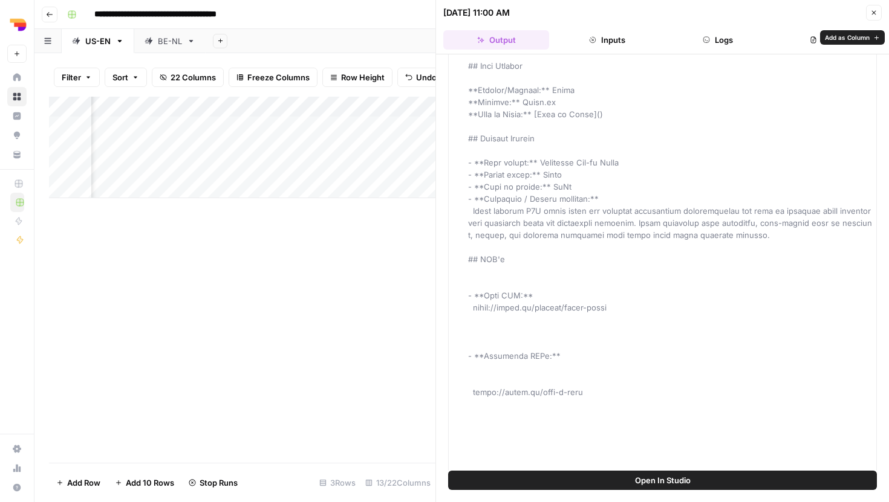
scroll to position [59, 0]
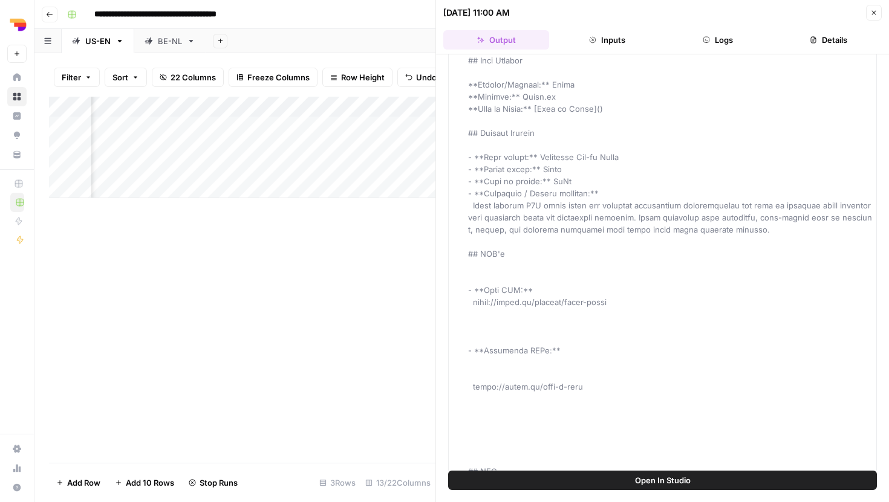
click at [390, 338] on div "Add Column" at bounding box center [242, 280] width 386 height 366
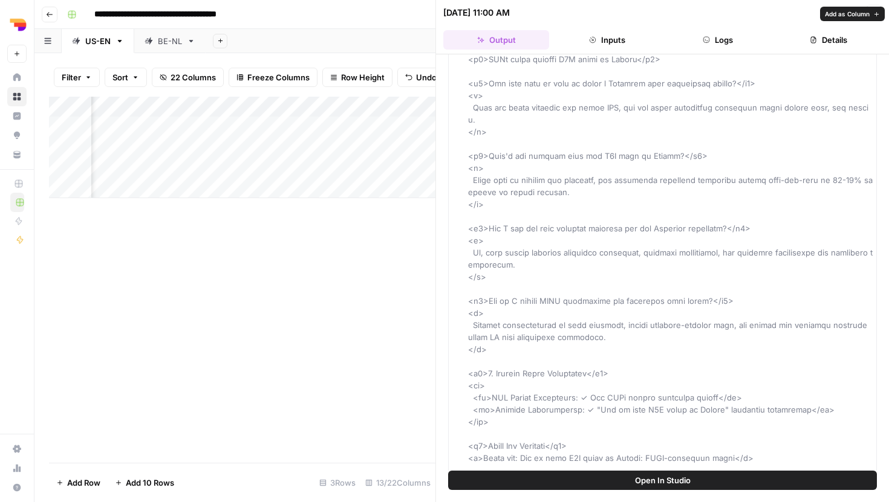
scroll to position [3460, 0]
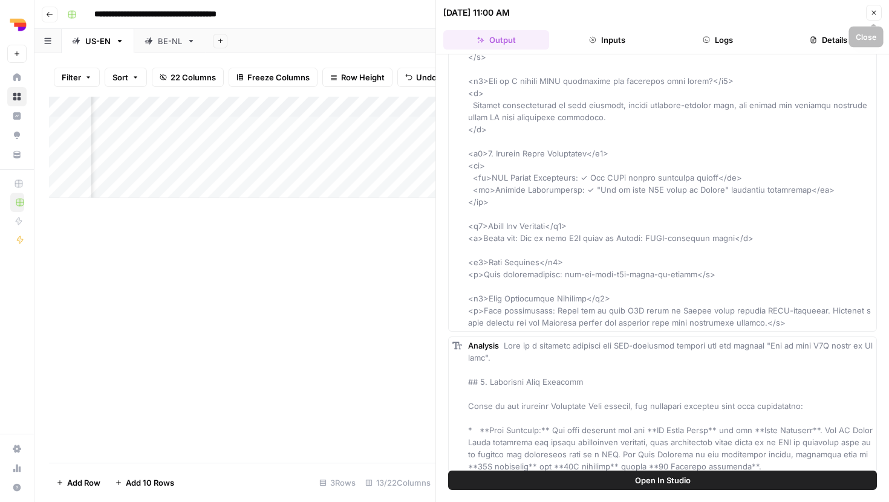
click at [874, 10] on icon "button" at bounding box center [873, 12] width 7 height 7
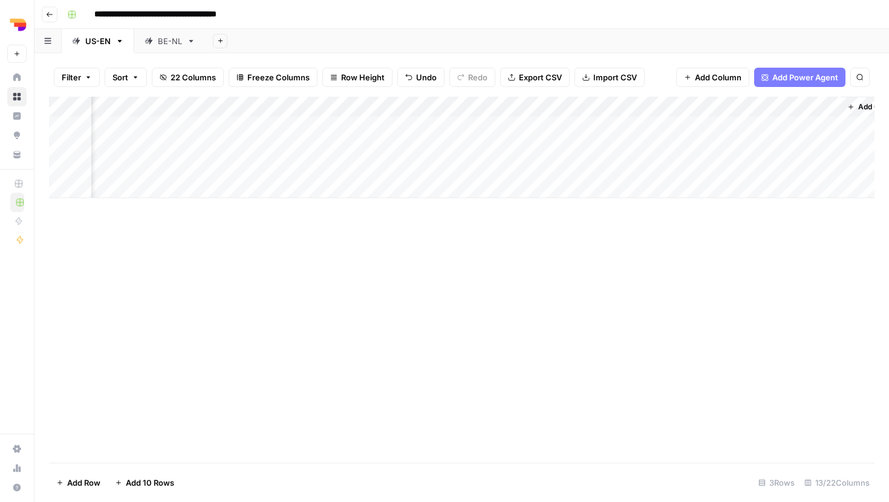
scroll to position [0, 785]
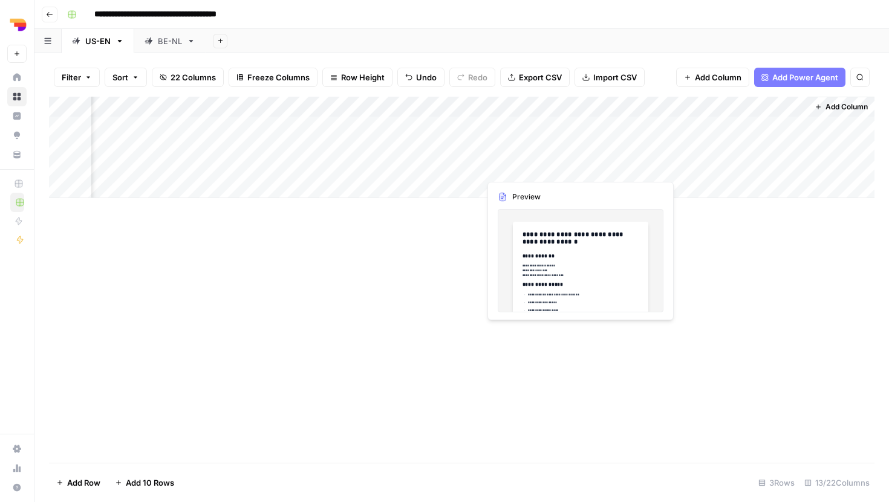
click at [559, 171] on div "Add Column" at bounding box center [461, 148] width 825 height 102
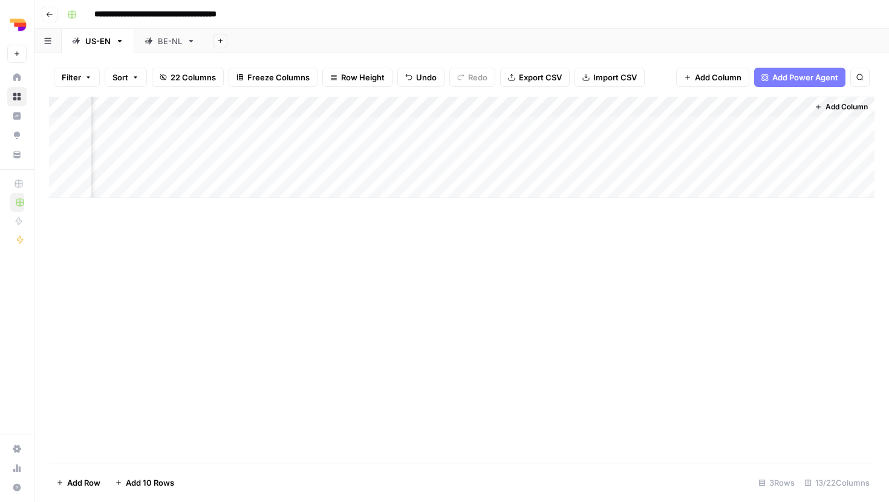
click at [557, 220] on div "Add Column" at bounding box center [461, 280] width 825 height 366
click at [576, 162] on div "Add Column" at bounding box center [461, 148] width 825 height 102
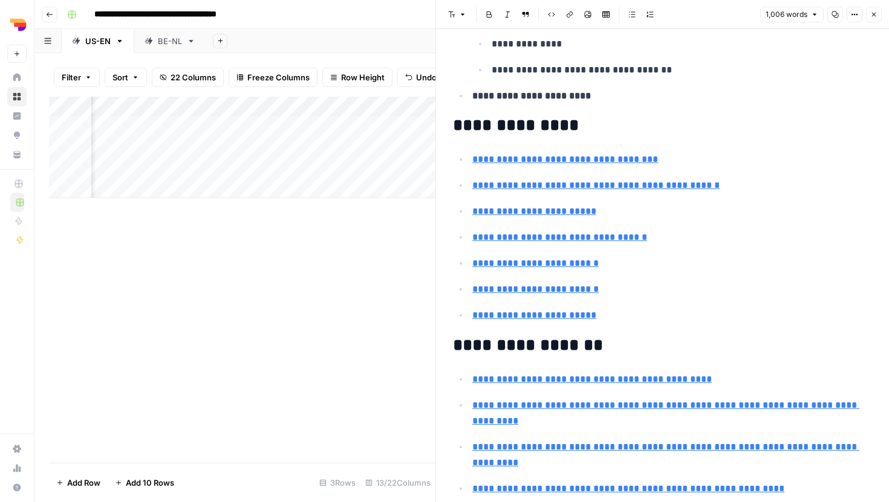
scroll to position [762, 0]
type input "https://bizzy.ai/product/lead-database"
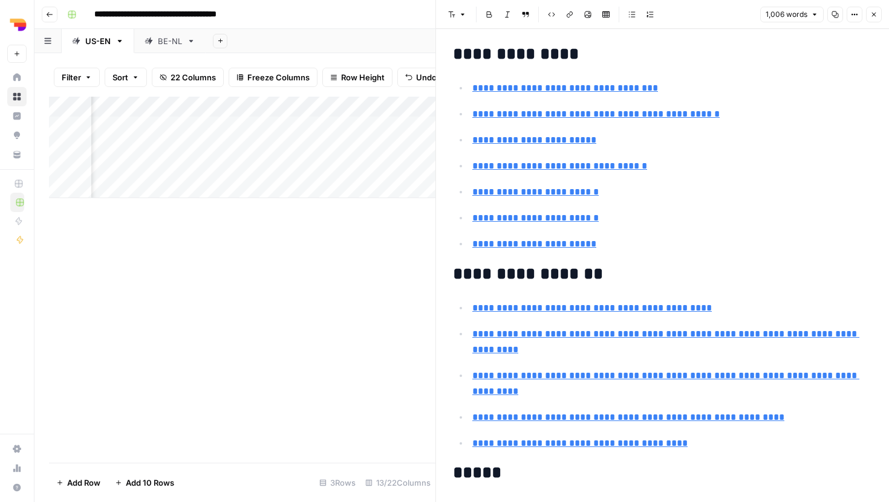
scroll to position [835, 0]
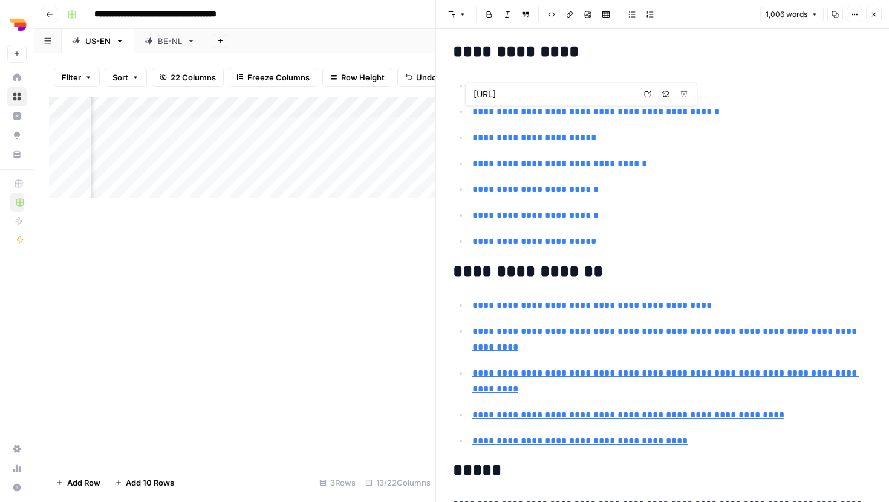
type input "https://bizzy.ai/product/sales-agent"
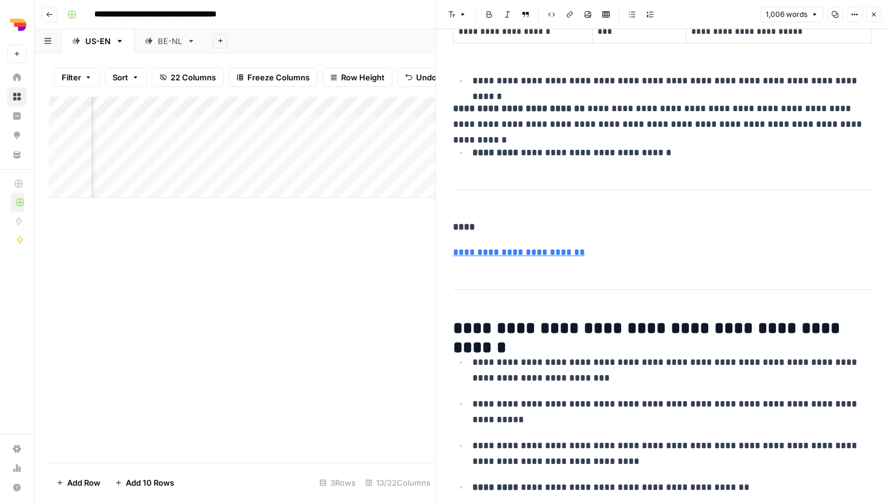
scroll to position [3214, 0]
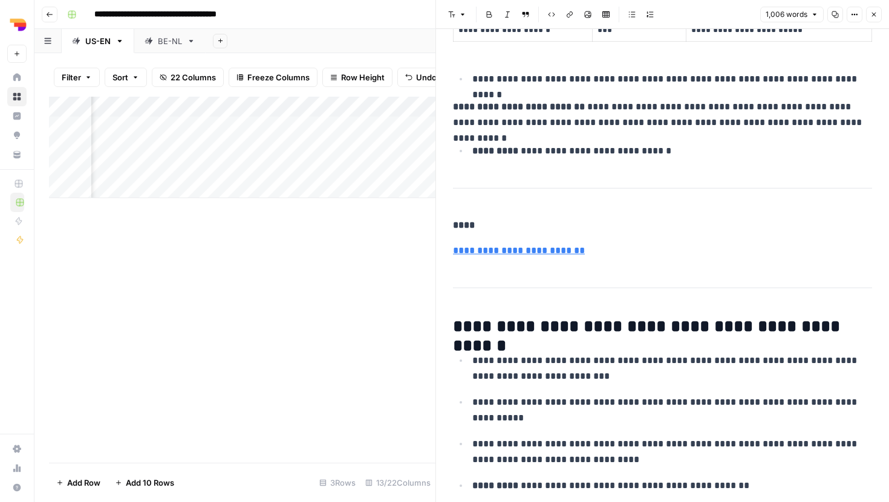
click at [873, 11] on icon "button" at bounding box center [873, 14] width 7 height 7
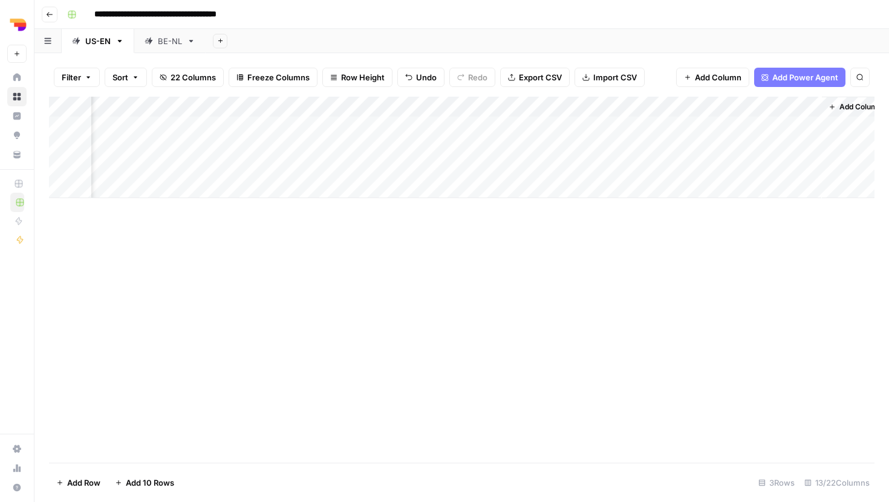
scroll to position [0, 785]
